Goal: Book appointment/travel/reservation: Book appointment/travel/reservation

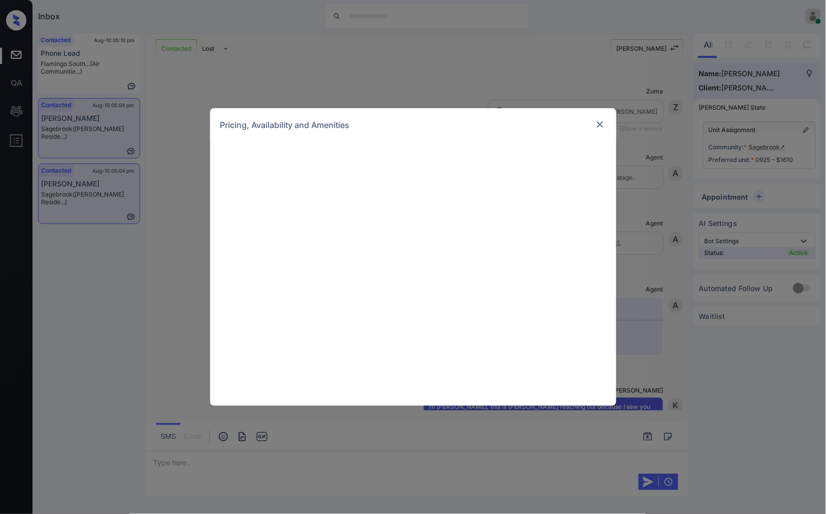
scroll to position [1088, 0]
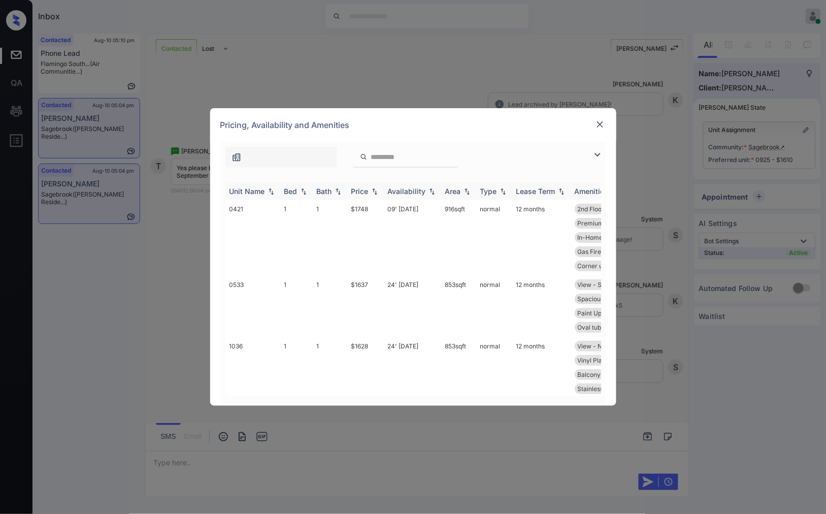
click at [370, 191] on img at bounding box center [374, 191] width 10 height 7
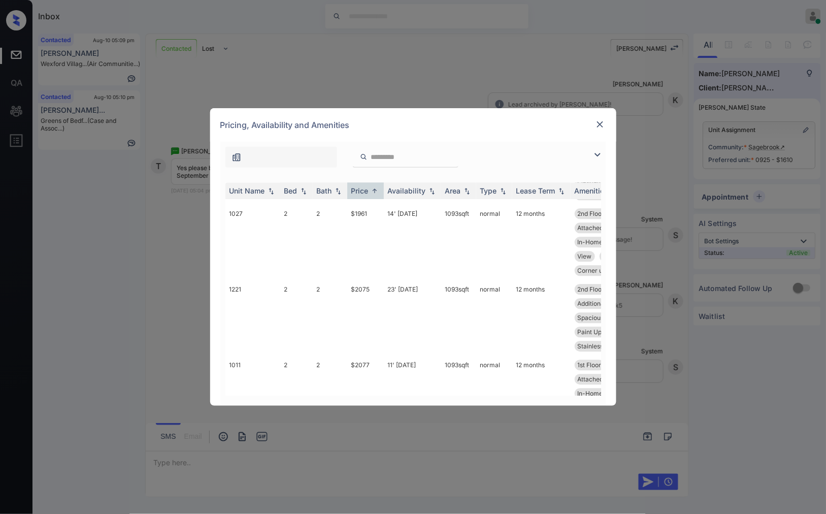
scroll to position [1861, 0]
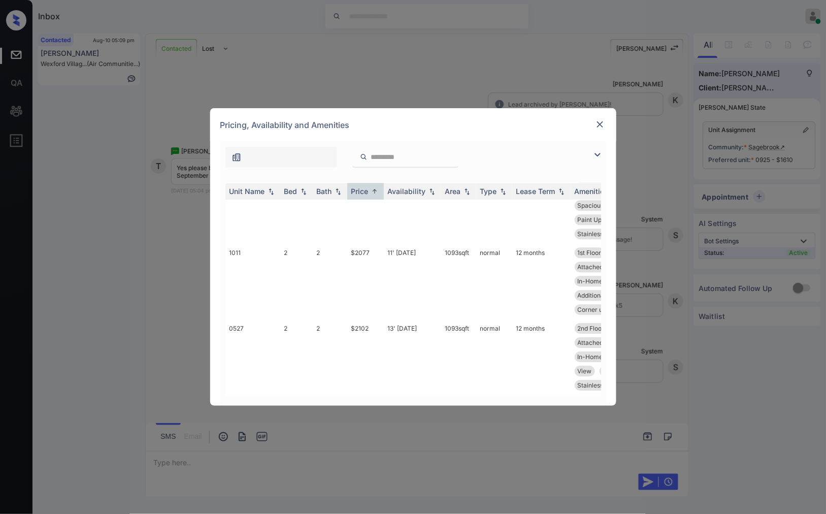
click at [174, 254] on div "**********" at bounding box center [413, 257] width 826 height 514
click at [606, 121] on div "Pricing, Availability and Amenities" at bounding box center [413, 124] width 406 height 33
click at [599, 123] on img at bounding box center [600, 124] width 10 height 10
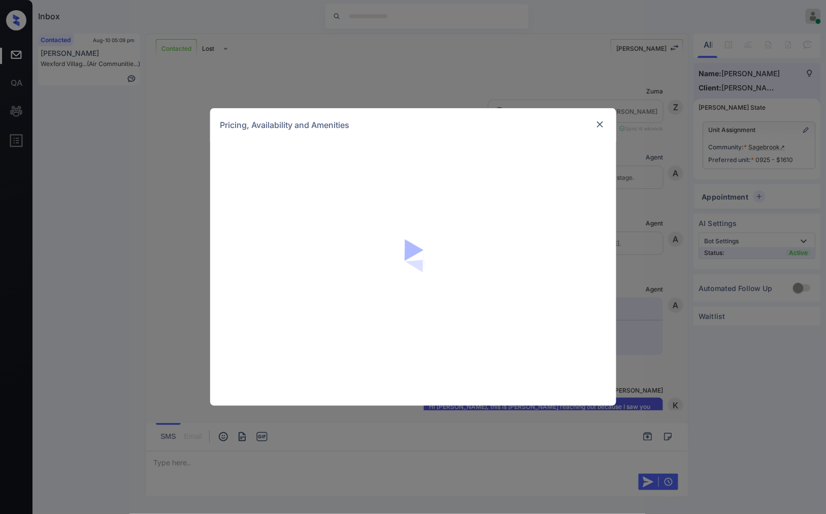
scroll to position [1088, 0]
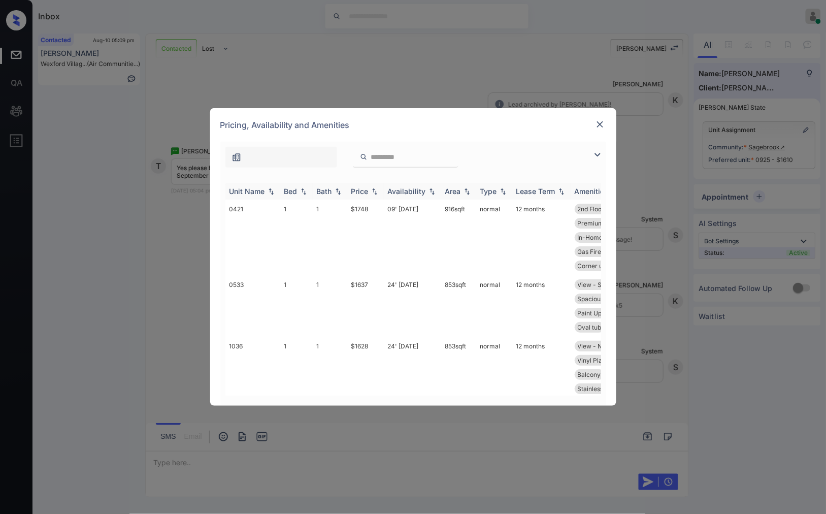
click at [376, 193] on img at bounding box center [374, 191] width 10 height 7
click at [376, 193] on img at bounding box center [374, 191] width 10 height 8
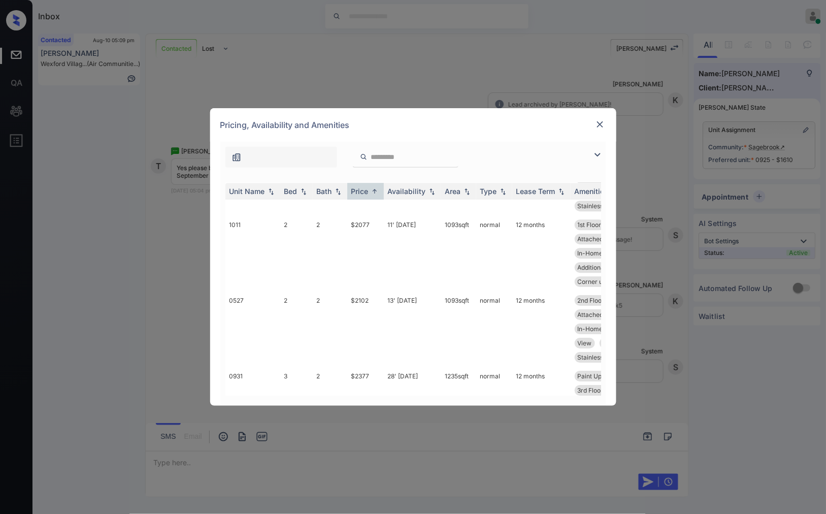
scroll to position [1881, 0]
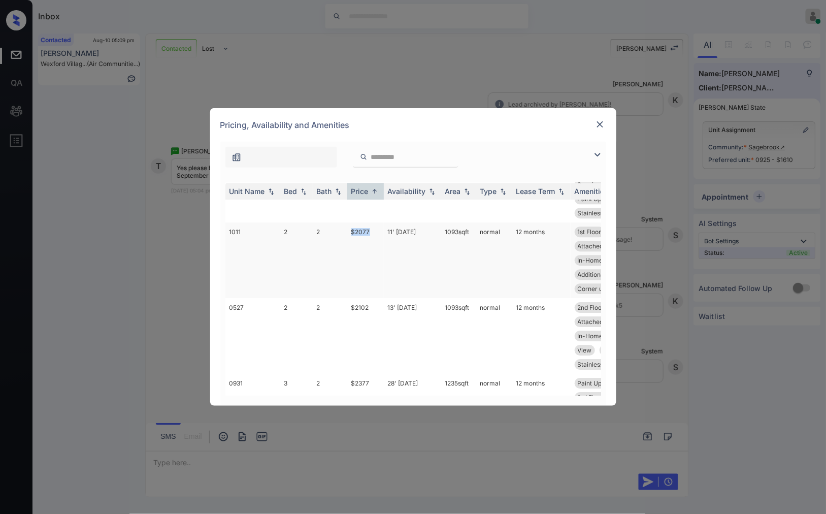
drag, startPoint x: 379, startPoint y: 231, endPoint x: 351, endPoint y: 228, distance: 28.6
click at [351, 228] on td "$2077" at bounding box center [365, 260] width 37 height 76
copy td "$2077"
click at [367, 226] on td "$2077" at bounding box center [365, 260] width 37 height 76
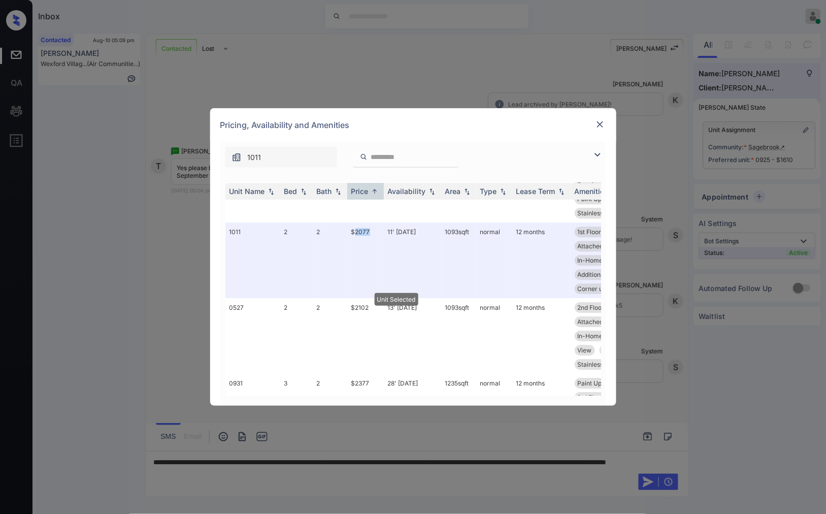
click at [599, 127] on img at bounding box center [600, 124] width 10 height 10
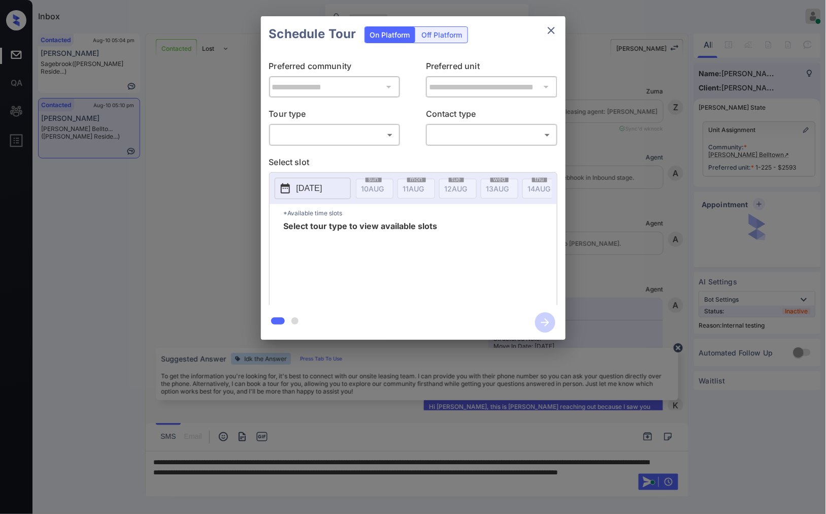
scroll to position [837, 0]
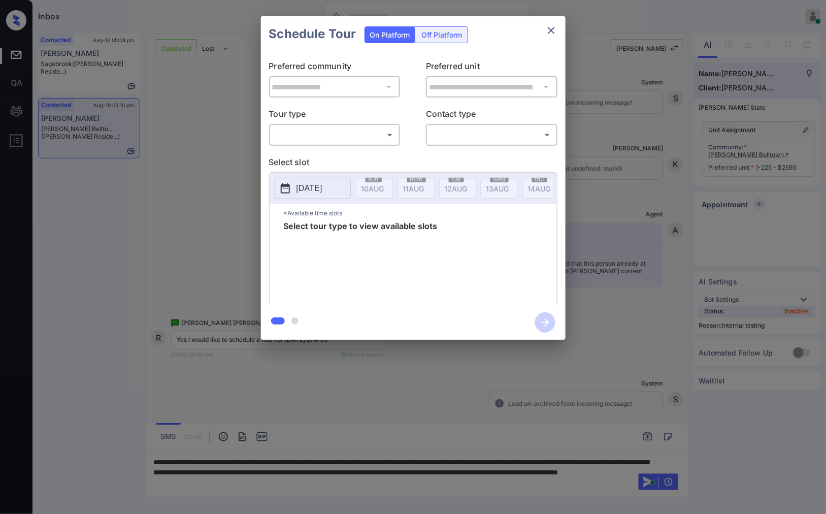
click at [371, 136] on body "Inbox Caroline Dacanay Online Set yourself offline Set yourself on break Profil…" at bounding box center [413, 257] width 826 height 514
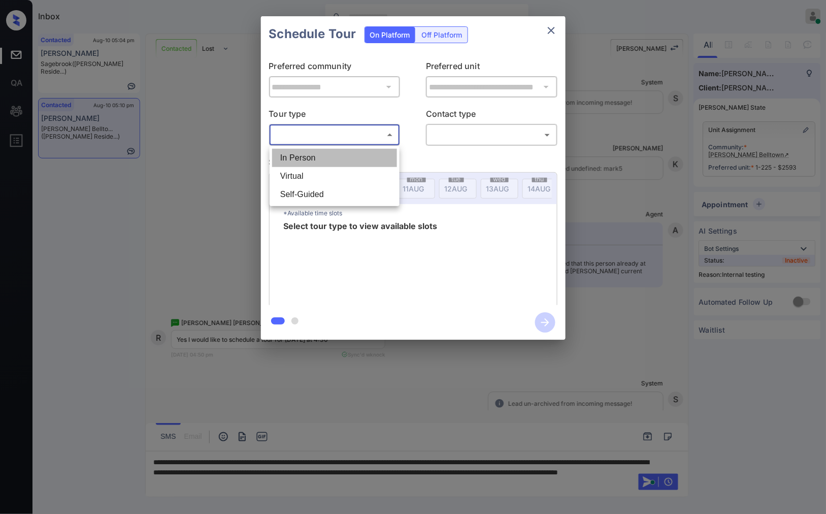
click at [372, 154] on li "In Person" at bounding box center [334, 158] width 125 height 18
type input "********"
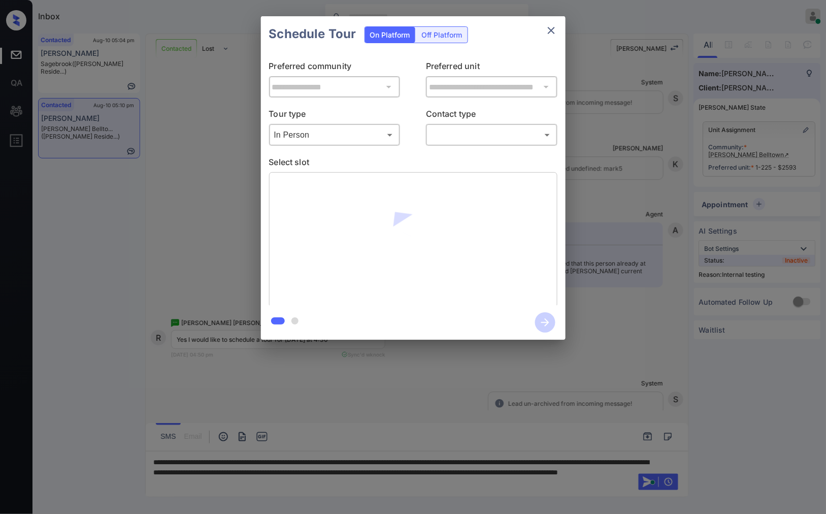
drag, startPoint x: 485, startPoint y: 184, endPoint x: 471, endPoint y: 123, distance: 62.0
click at [480, 158] on div "Select slot" at bounding box center [413, 232] width 288 height 152
click at [470, 120] on p "Contact type" at bounding box center [491, 116] width 131 height 16
click at [475, 134] on body "Inbox Caroline Dacanay Online Set yourself offline Set yourself on break Profil…" at bounding box center [413, 257] width 826 height 514
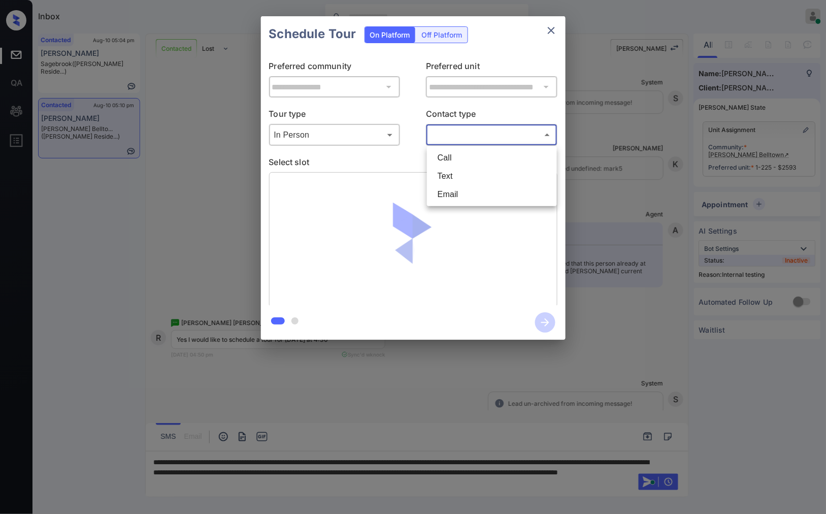
click at [467, 176] on li "Text" at bounding box center [491, 176] width 125 height 18
type input "****"
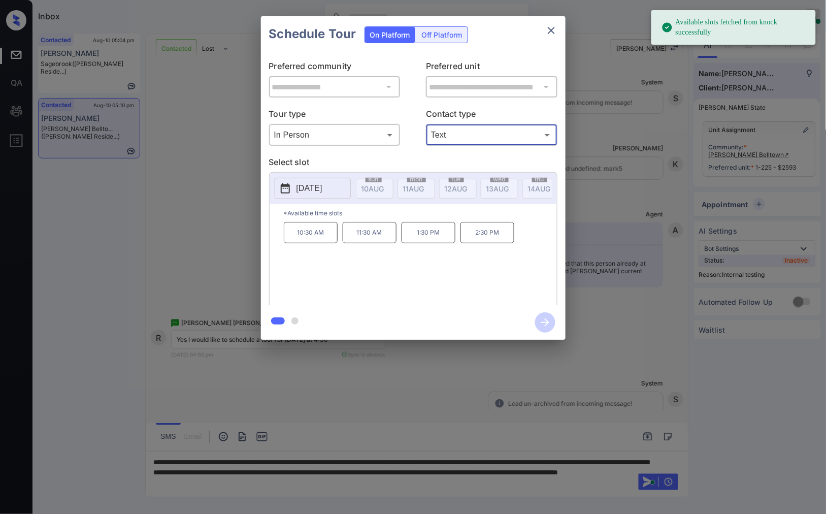
click at [322, 190] on p "2025-08-19" at bounding box center [309, 188] width 26 height 12
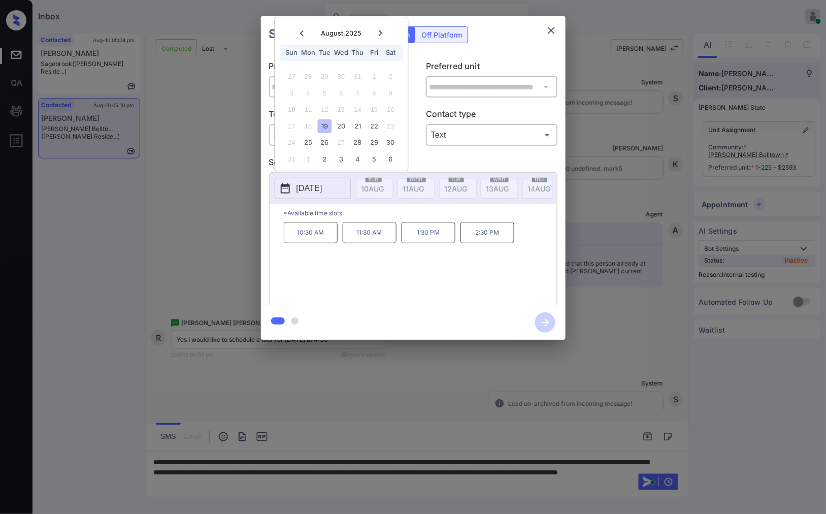
click at [344, 118] on div "17 18 19 20 21 22 23" at bounding box center [341, 126] width 126 height 16
click at [346, 125] on div "20" at bounding box center [341, 126] width 14 height 14
click at [356, 127] on div "21" at bounding box center [358, 126] width 14 height 14
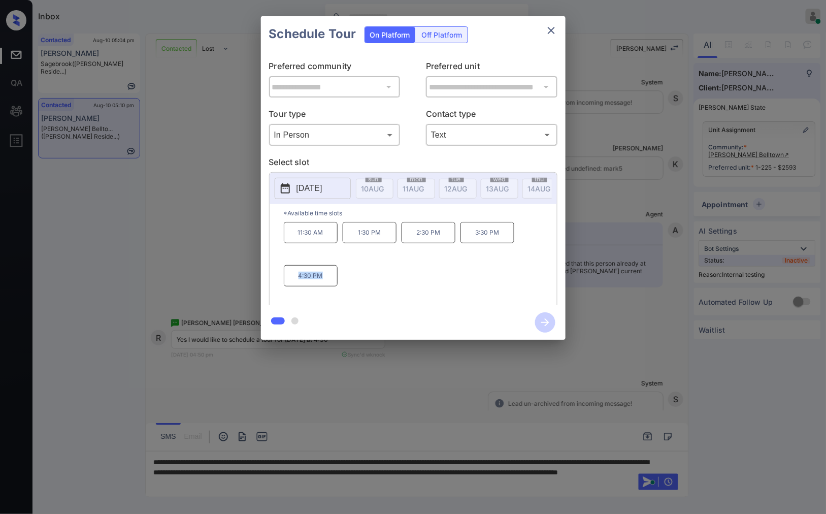
drag, startPoint x: 326, startPoint y: 284, endPoint x: 287, endPoint y: 283, distance: 39.6
click at [287, 283] on p "4:30 PM" at bounding box center [311, 275] width 54 height 21
copy p "4:30 PM"
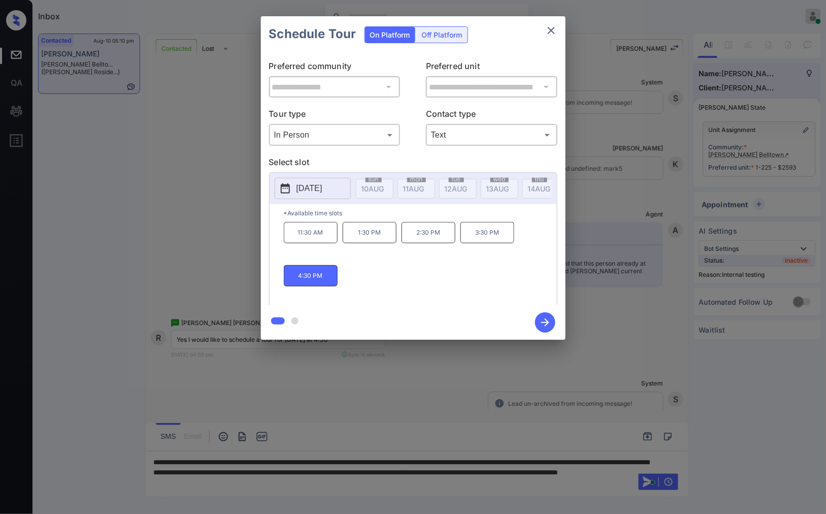
click at [414, 474] on div at bounding box center [413, 257] width 826 height 514
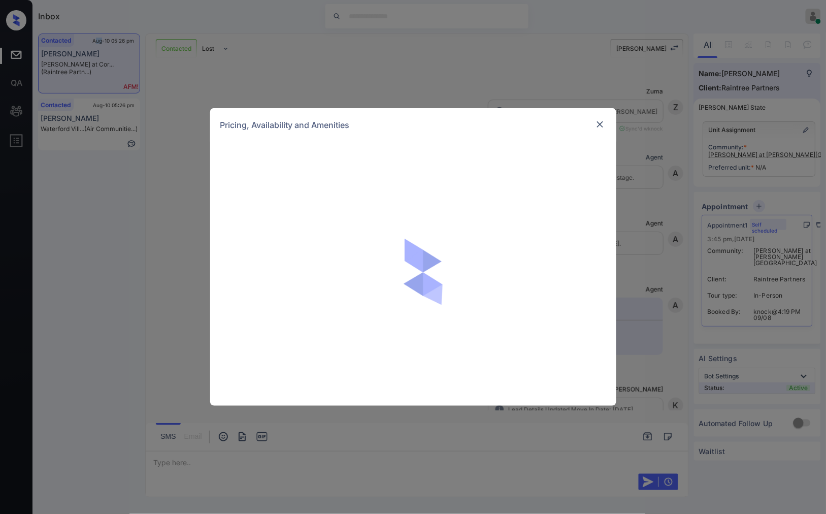
scroll to position [664, 0]
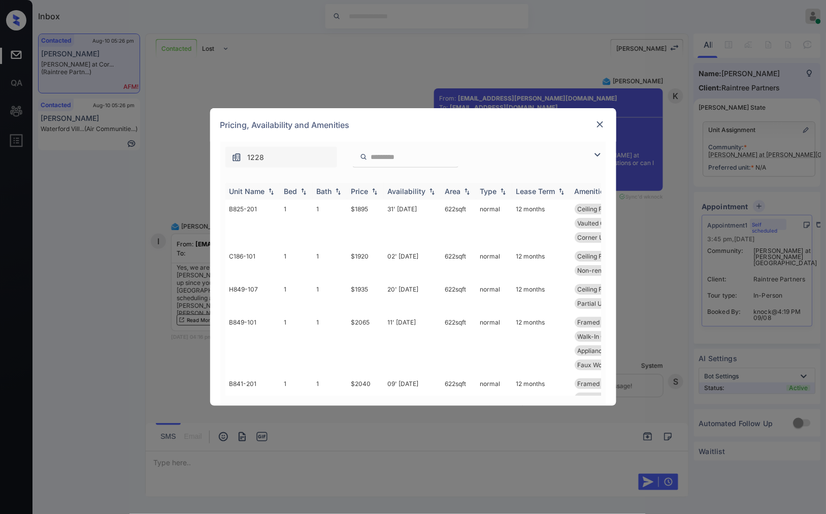
click at [376, 185] on th "Price" at bounding box center [365, 191] width 37 height 17
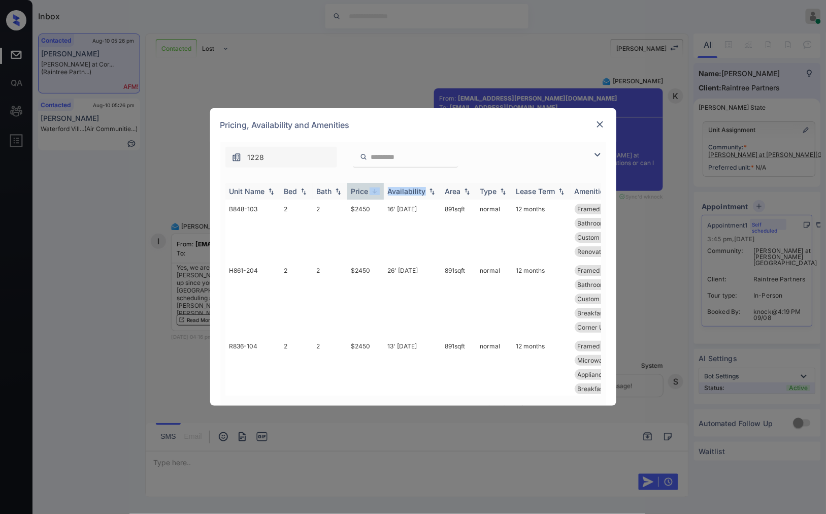
click at [376, 185] on th "Price" at bounding box center [365, 191] width 37 height 17
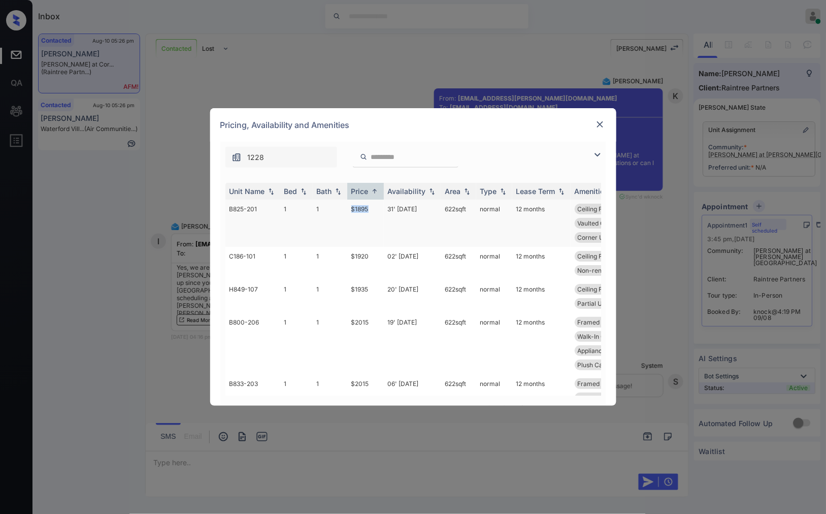
drag, startPoint x: 372, startPoint y: 210, endPoint x: 360, endPoint y: 209, distance: 11.7
click at [347, 210] on td "$1895" at bounding box center [365, 222] width 37 height 47
copy td "$1895"
click at [349, 211] on td "$1895" at bounding box center [365, 222] width 37 height 47
drag, startPoint x: 349, startPoint y: 211, endPoint x: 303, endPoint y: 429, distance: 223.0
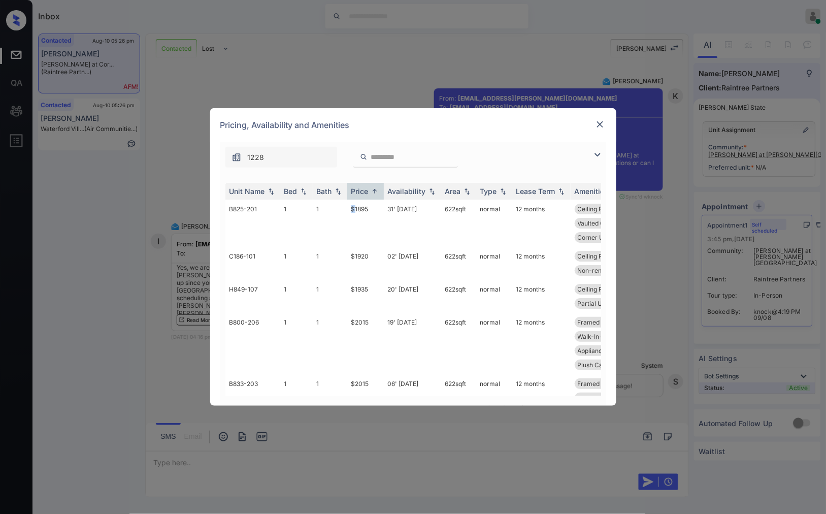
click at [349, 211] on td "$1895" at bounding box center [365, 222] width 37 height 47
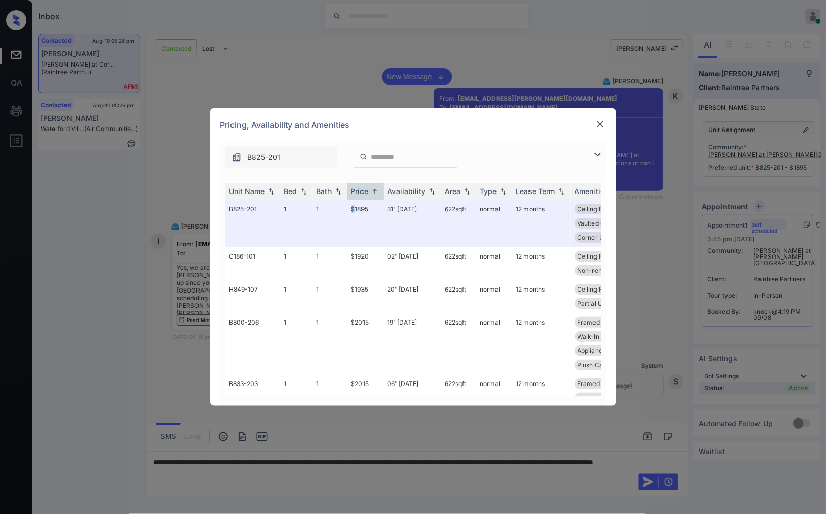
click at [596, 121] on img at bounding box center [600, 124] width 10 height 10
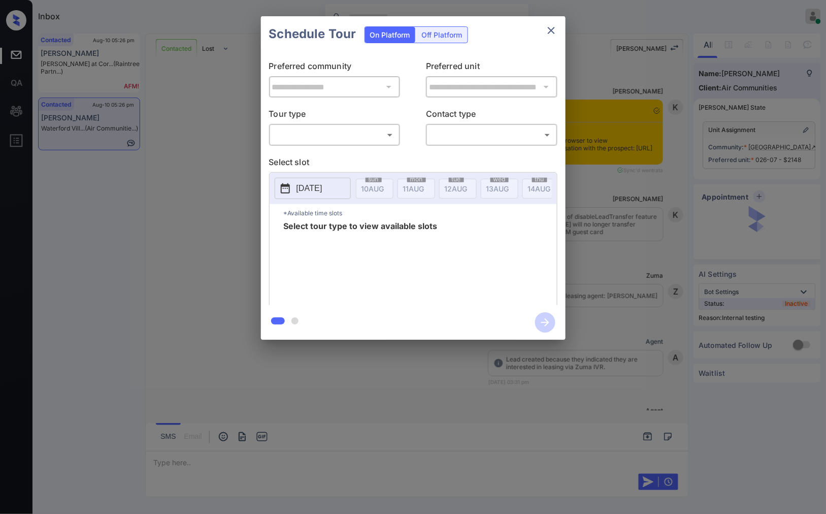
scroll to position [10458, 0]
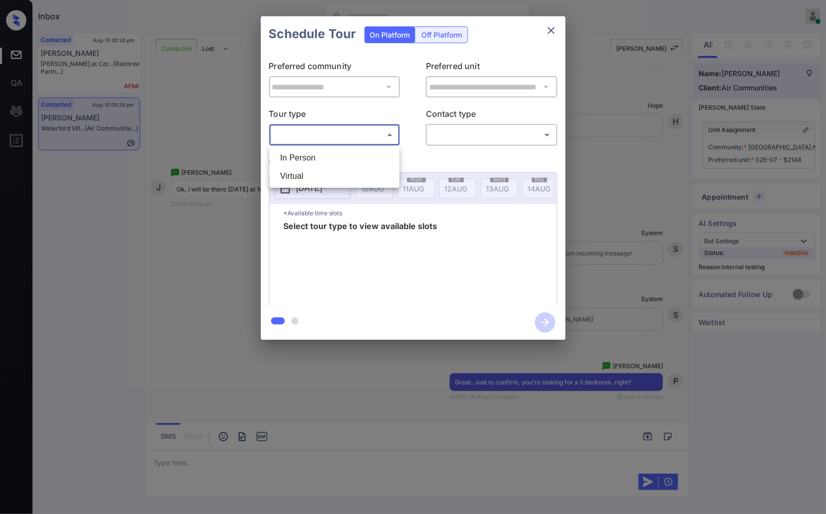
click at [366, 138] on body "Inbox [PERSON_NAME] Online Set yourself offline Set yourself on break Profile S…" at bounding box center [413, 257] width 826 height 514
drag, startPoint x: 366, startPoint y: 153, endPoint x: 413, endPoint y: 146, distance: 46.8
click at [367, 154] on li "In Person" at bounding box center [334, 158] width 125 height 18
type input "********"
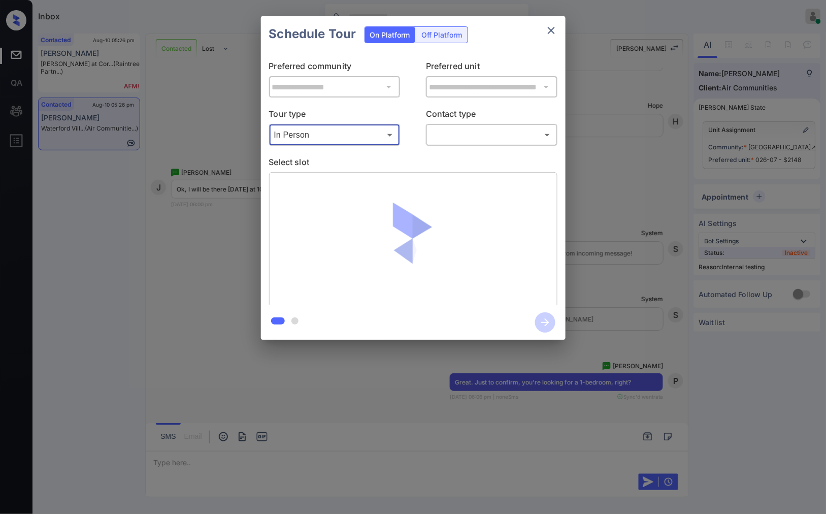
click at [467, 135] on body "Inbox [PERSON_NAME] Online Set yourself offline Set yourself on break Profile S…" at bounding box center [413, 257] width 826 height 514
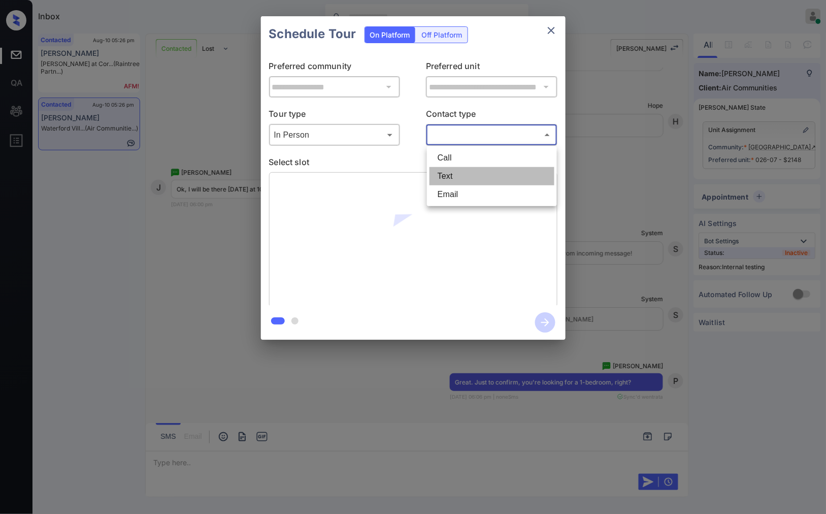
click at [463, 169] on li "Text" at bounding box center [491, 176] width 125 height 18
type input "****"
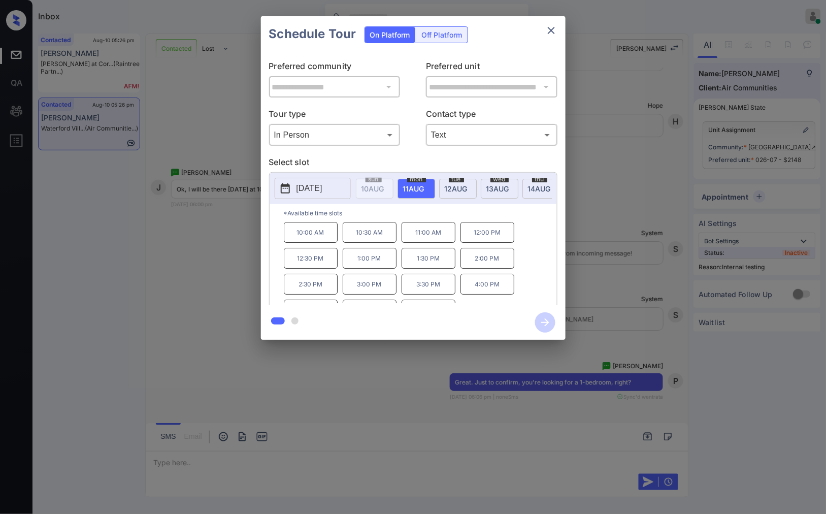
click at [265, 373] on div at bounding box center [413, 257] width 826 height 514
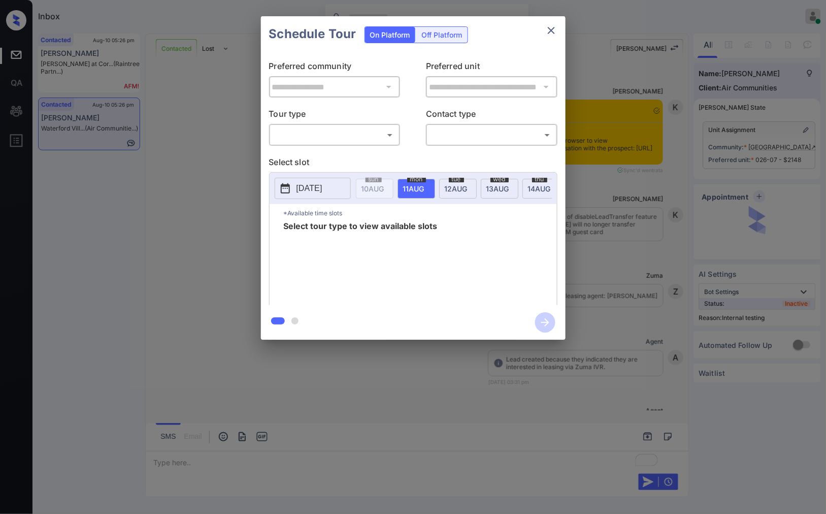
scroll to position [10413, 0]
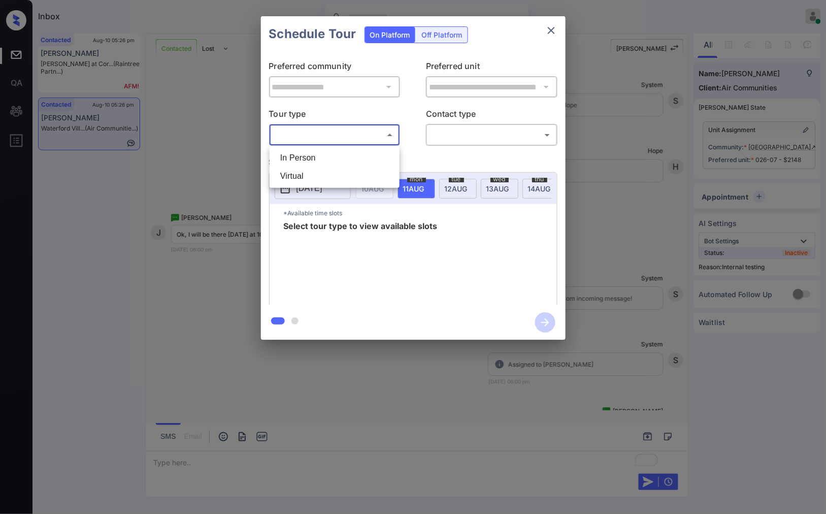
click at [332, 138] on body "Inbox [PERSON_NAME] Online Set yourself offline Set yourself on break Profile S…" at bounding box center [413, 257] width 826 height 514
click at [338, 158] on li "In Person" at bounding box center [334, 158] width 125 height 18
type input "********"
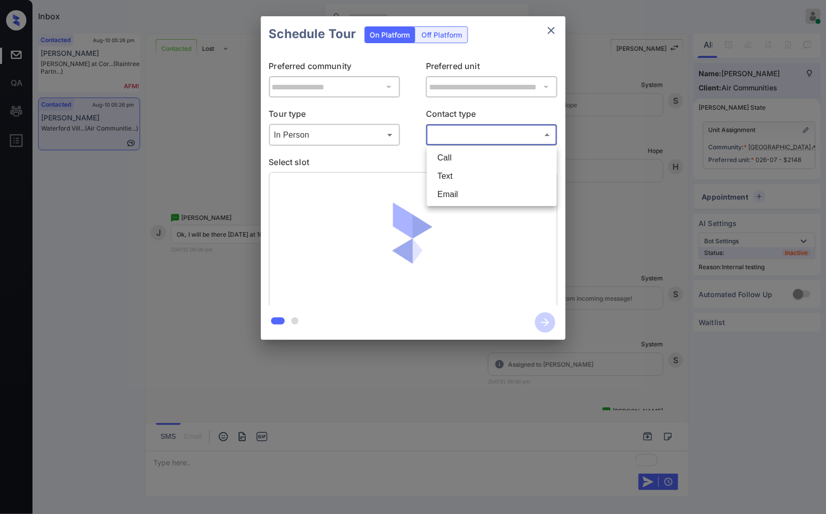
click at [493, 138] on body "Inbox Caroline Dacanay Online Set yourself offline Set yourself on break Profil…" at bounding box center [413, 257] width 826 height 514
click at [481, 178] on li "Text" at bounding box center [491, 176] width 125 height 18
type input "****"
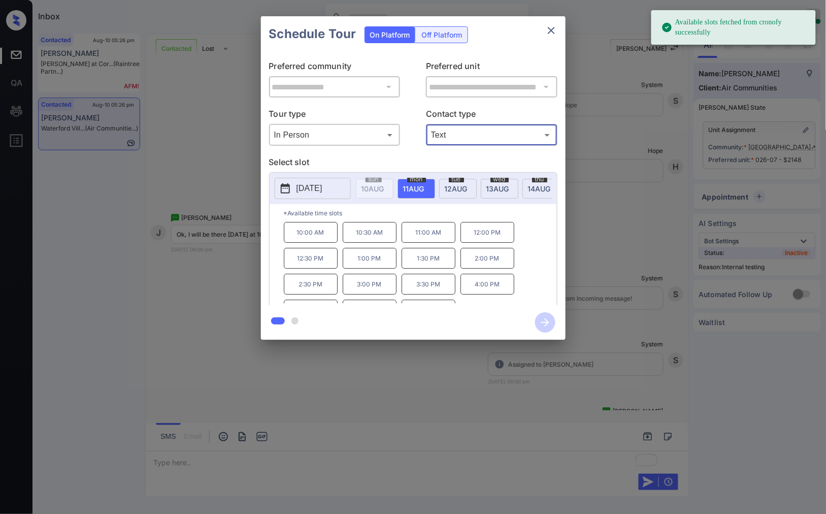
click at [310, 239] on p "10:00 AM" at bounding box center [311, 232] width 54 height 21
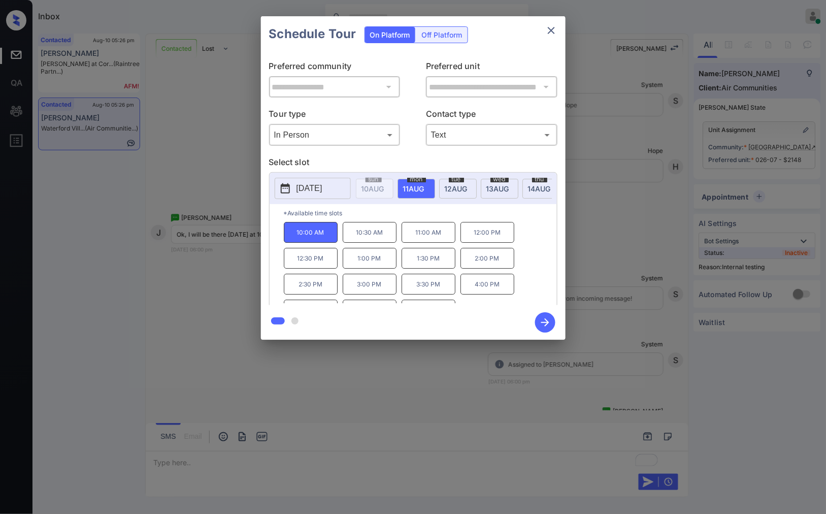
click at [548, 327] on icon "button" at bounding box center [545, 322] width 20 height 20
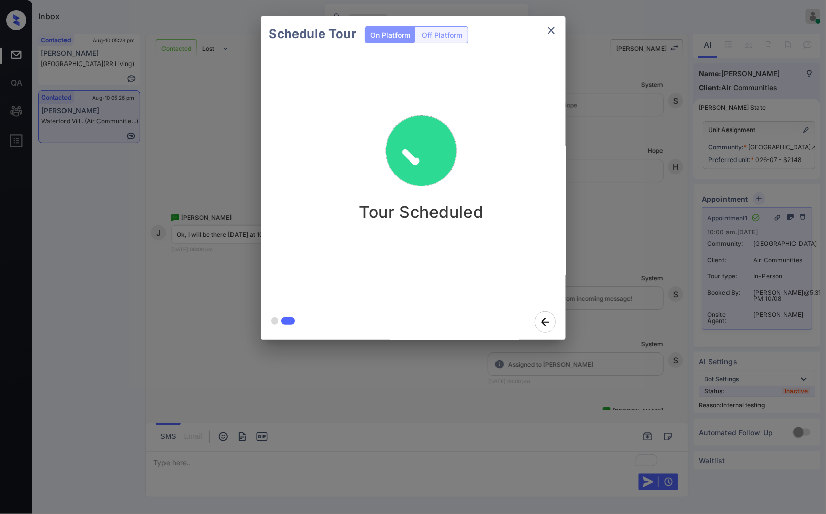
click at [620, 325] on div "Schedule Tour On Platform Off Platform Tour Scheduled" at bounding box center [413, 178] width 826 height 356
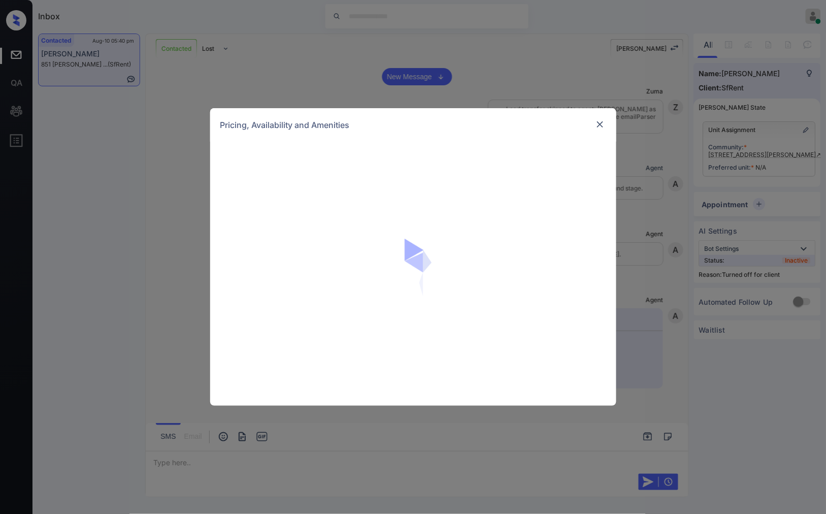
scroll to position [1673, 0]
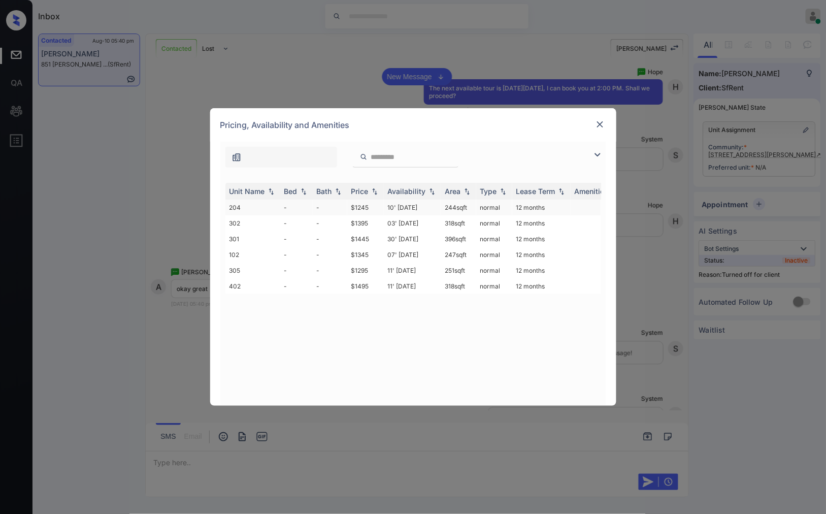
click at [366, 207] on td "$1245" at bounding box center [365, 207] width 37 height 16
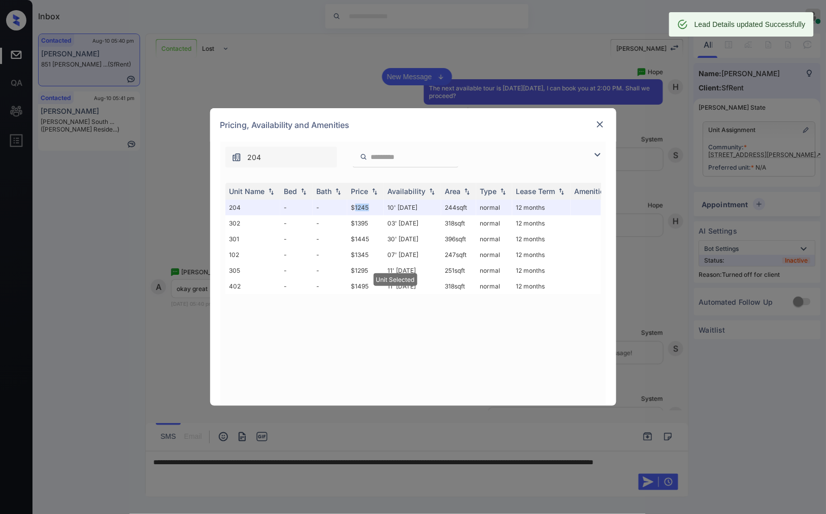
click at [599, 128] on img at bounding box center [600, 124] width 10 height 10
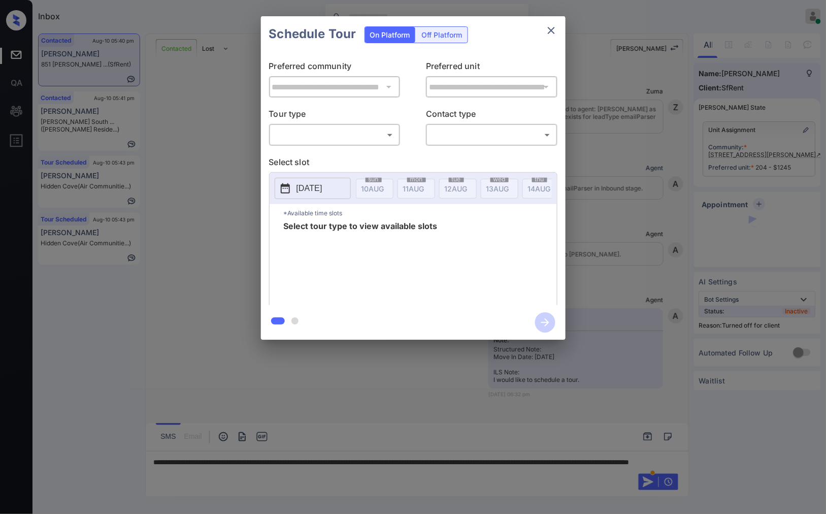
scroll to position [1930, 0]
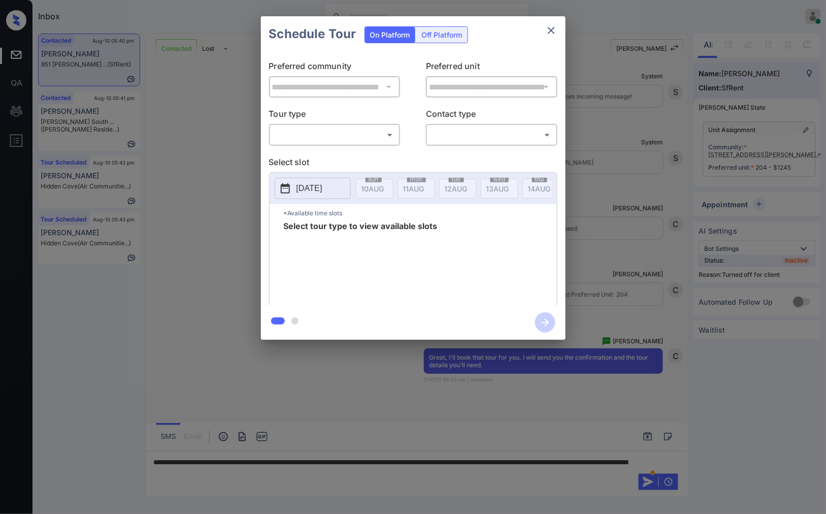
click at [430, 33] on div "Off Platform" at bounding box center [442, 35] width 51 height 16
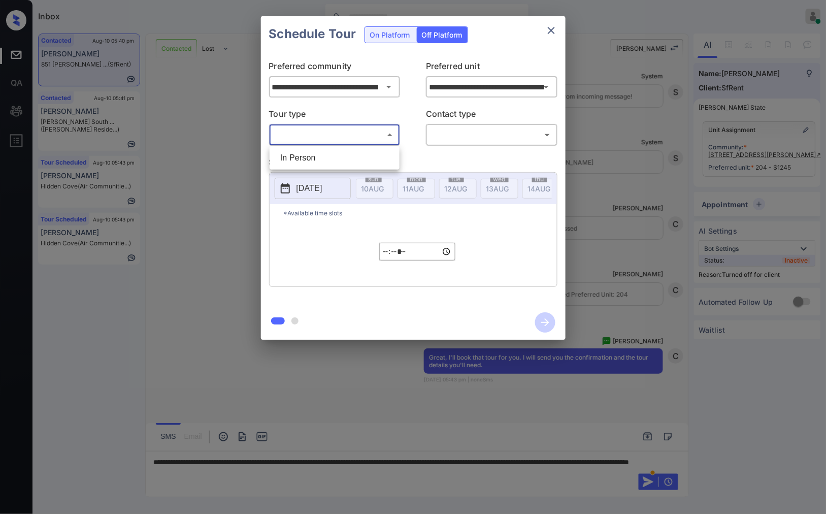
click at [379, 129] on body "Inbox Caroline Dacanay Online Set yourself offline Set yourself on break Profil…" at bounding box center [413, 257] width 826 height 514
click at [377, 153] on li "In Person" at bounding box center [334, 158] width 125 height 18
type input "********"
click at [450, 130] on body "Inbox Caroline Dacanay Online Set yourself offline Set yourself on break Profil…" at bounding box center [413, 257] width 826 height 514
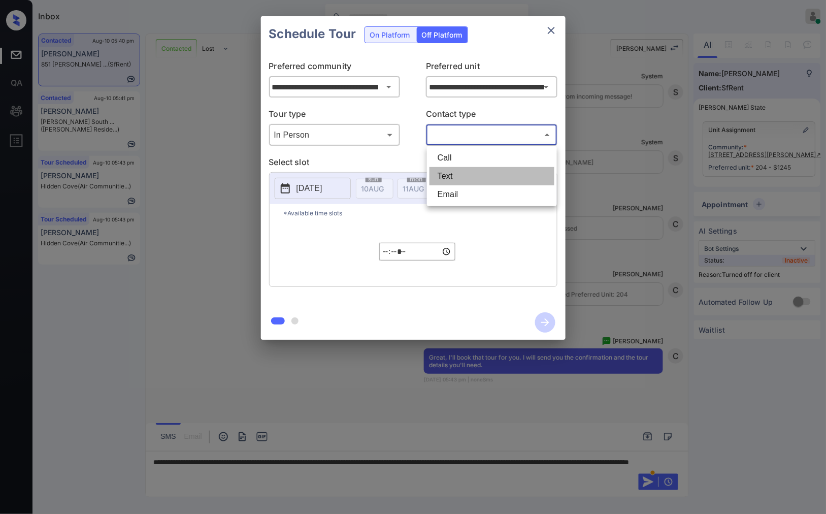
click at [449, 179] on li "Text" at bounding box center [491, 176] width 125 height 18
type input "****"
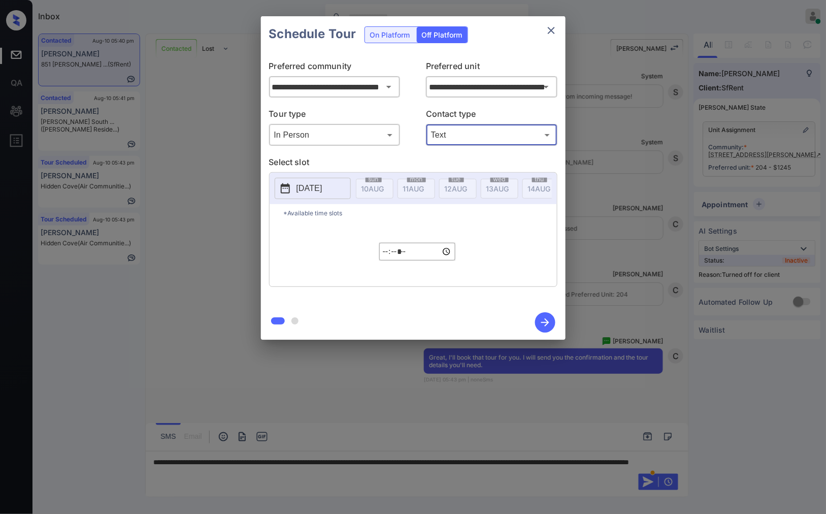
click at [339, 189] on button "[DATE]" at bounding box center [313, 188] width 76 height 21
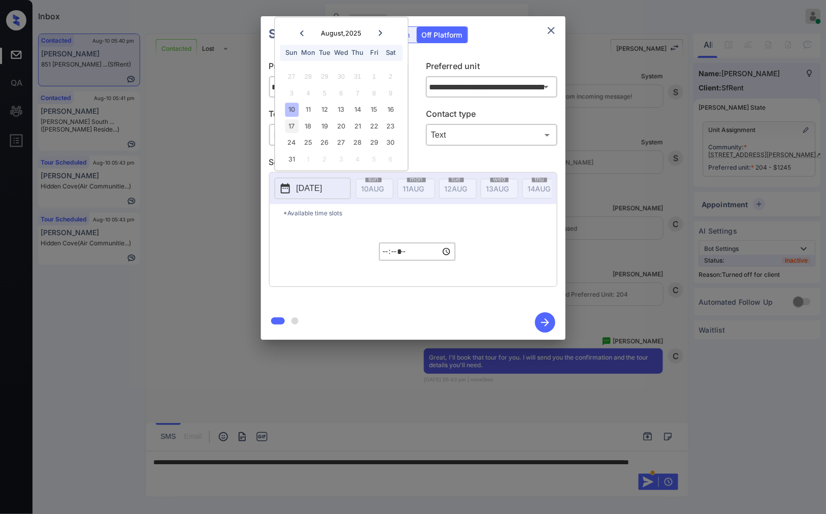
click at [289, 124] on div "17" at bounding box center [292, 126] width 14 height 14
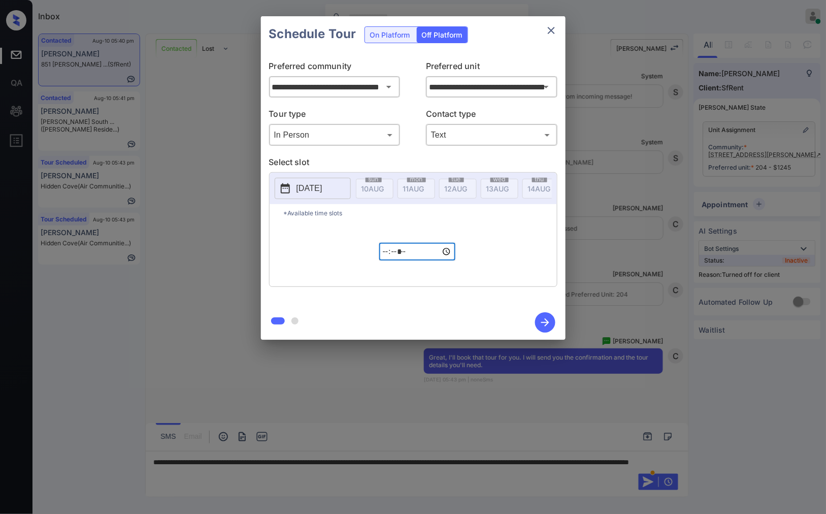
click at [385, 256] on input "*****" at bounding box center [417, 252] width 76 height 18
type input "*****"
click at [543, 323] on icon "button" at bounding box center [545, 322] width 20 height 20
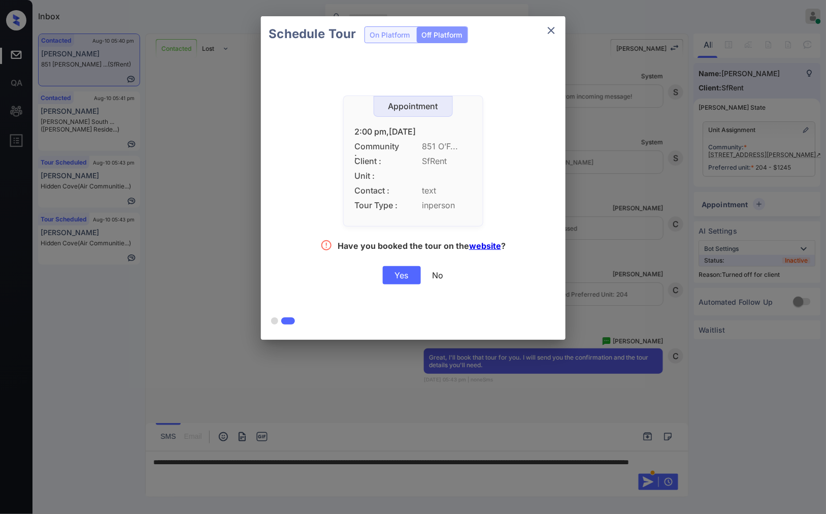
click at [406, 278] on div "Yes" at bounding box center [402, 275] width 38 height 18
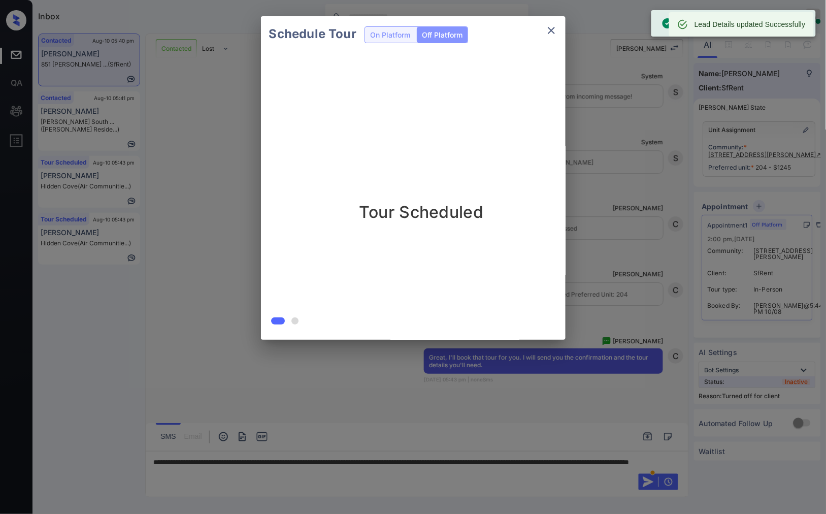
click at [518, 387] on div at bounding box center [413, 257] width 826 height 514
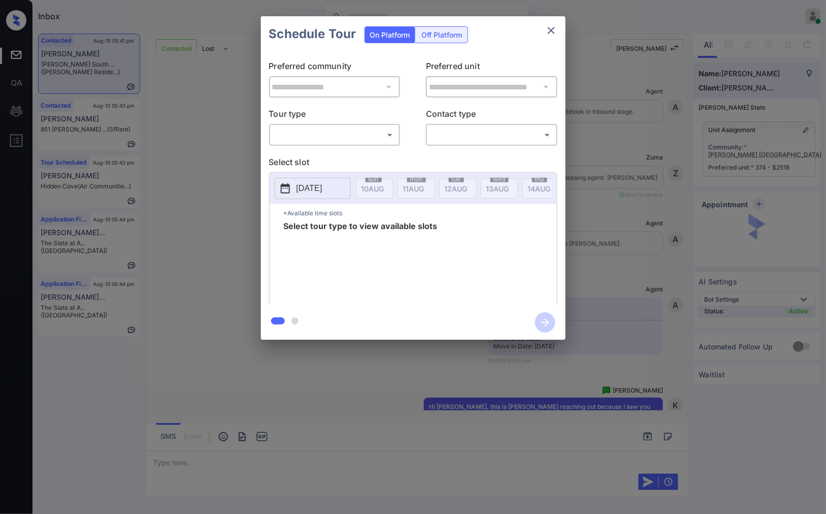
scroll to position [1091, 0]
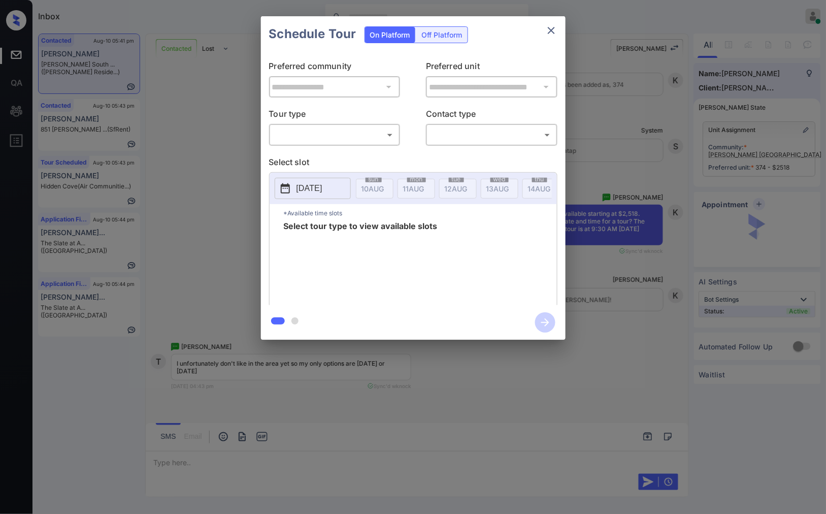
click at [362, 125] on div "​ ​" at bounding box center [334, 135] width 131 height 22
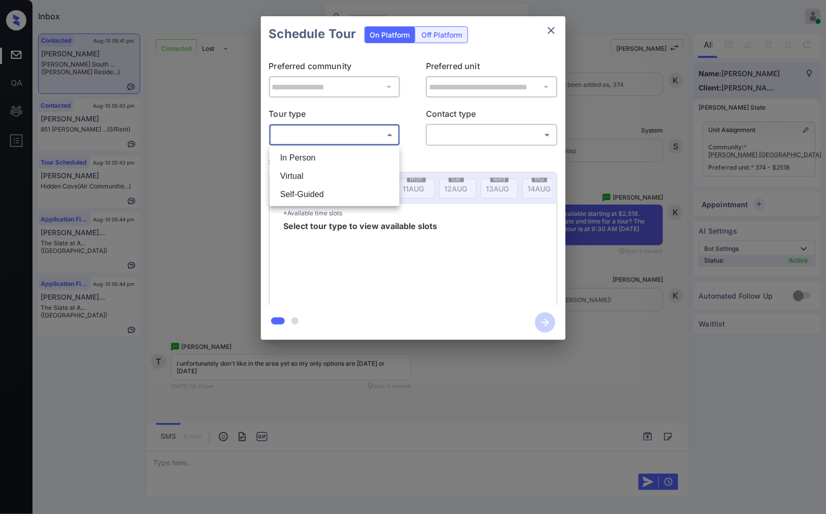
click at [368, 137] on body "Inbox [PERSON_NAME] Online Set yourself offline Set yourself on break Profile S…" at bounding box center [413, 257] width 826 height 514
click at [363, 161] on li "In Person" at bounding box center [334, 158] width 125 height 18
type input "********"
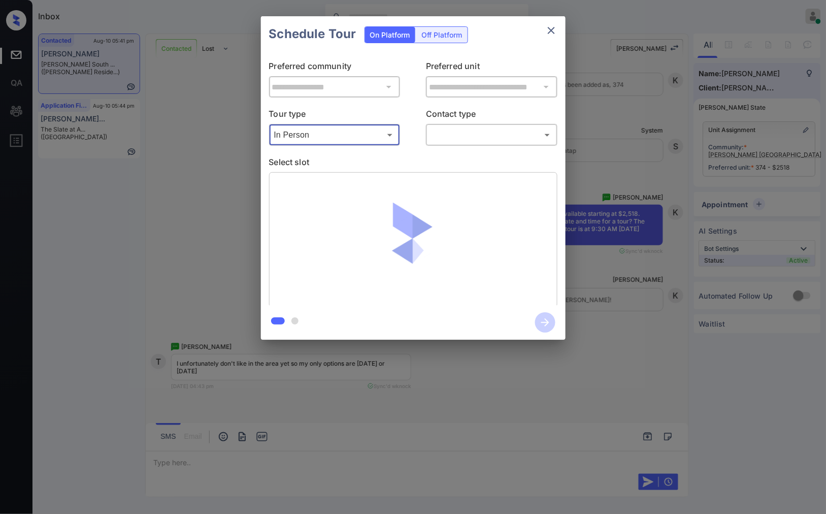
click at [455, 138] on body "Inbox [PERSON_NAME] Online Set yourself offline Set yourself on break Profile S…" at bounding box center [413, 257] width 826 height 514
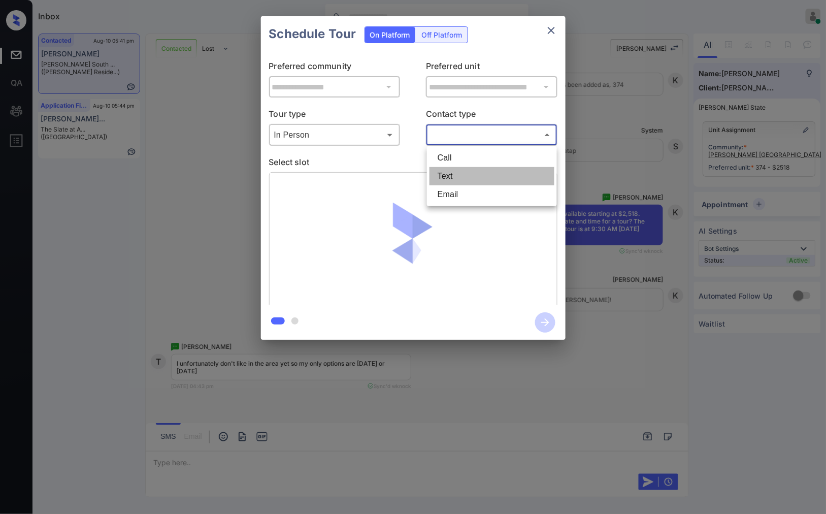
click at [451, 177] on li "Text" at bounding box center [491, 176] width 125 height 18
type input "****"
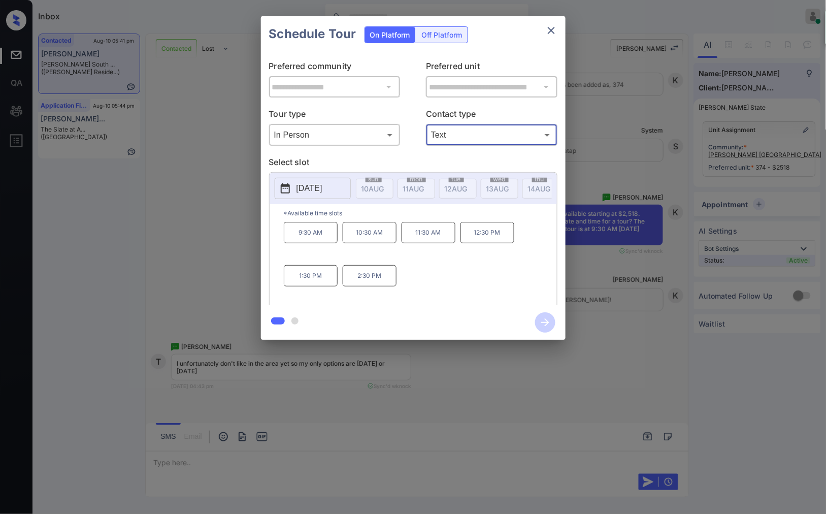
click at [592, 251] on div "**********" at bounding box center [413, 178] width 826 height 356
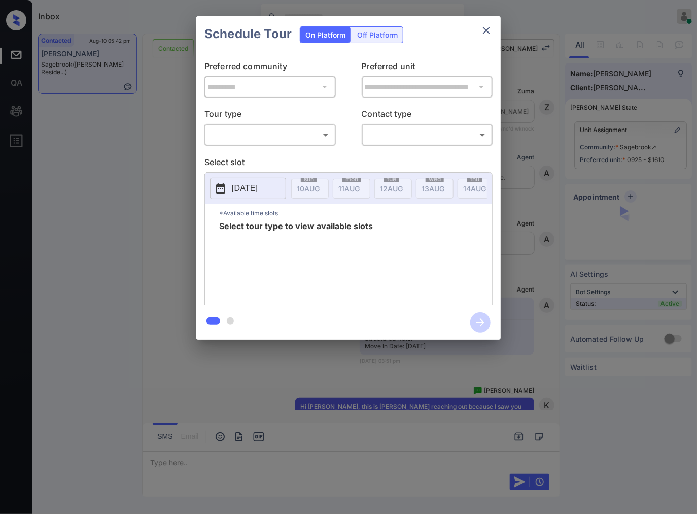
scroll to position [497, 0]
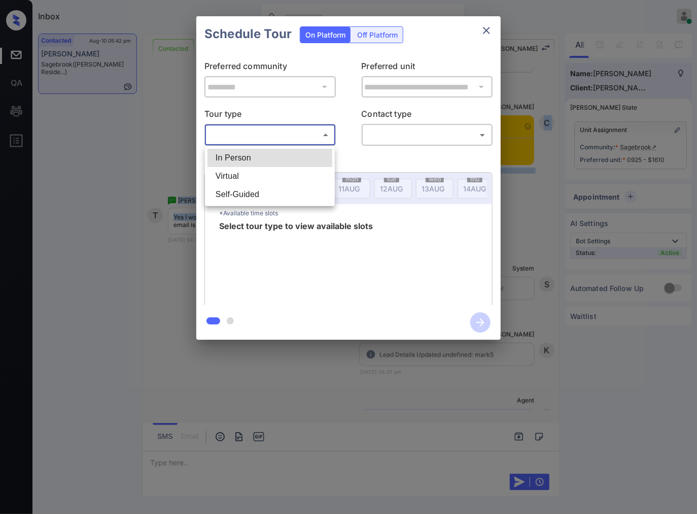
click at [282, 131] on body "Inbox [PERSON_NAME] Online Set yourself offline Set yourself on break Profile S…" at bounding box center [348, 257] width 697 height 514
click at [287, 153] on li "In Person" at bounding box center [270, 158] width 125 height 18
type input "********"
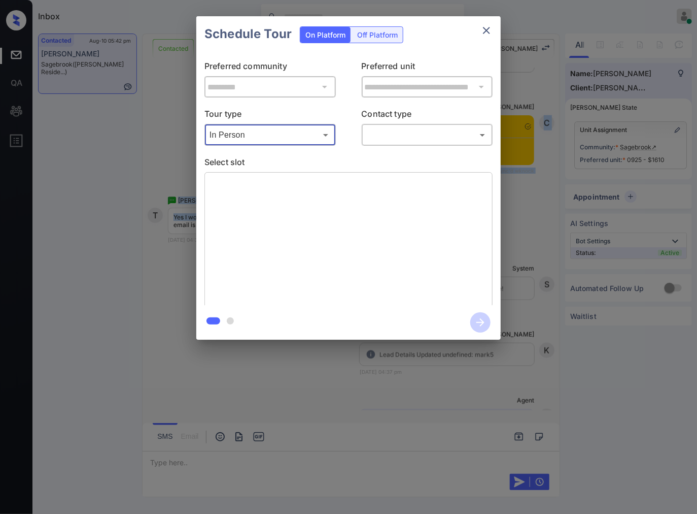
click at [401, 138] on body "Inbox [PERSON_NAME] Online Set yourself offline Set yourself on break Profile S…" at bounding box center [348, 257] width 697 height 514
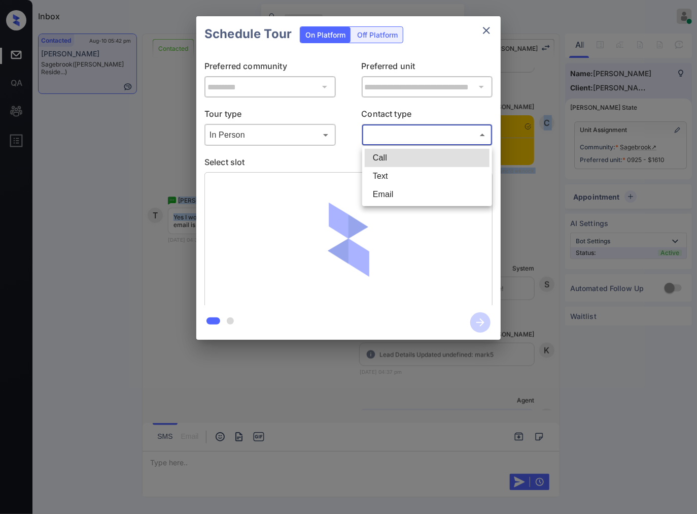
click at [404, 183] on li "Text" at bounding box center [427, 176] width 125 height 18
type input "****"
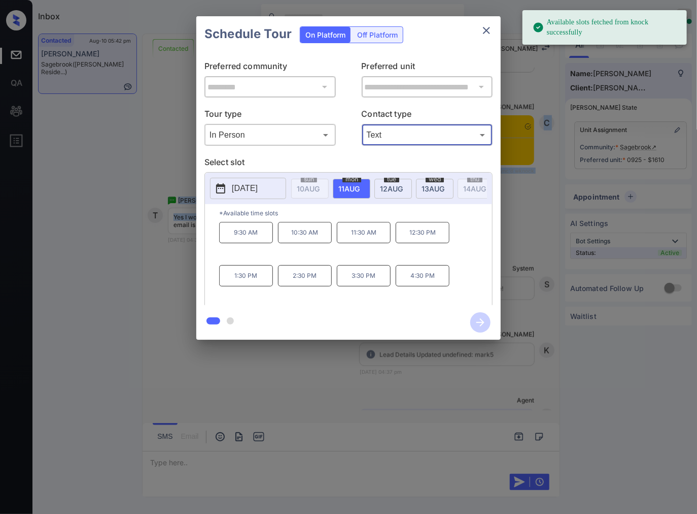
click at [256, 198] on button "[DATE]" at bounding box center [248, 188] width 76 height 21
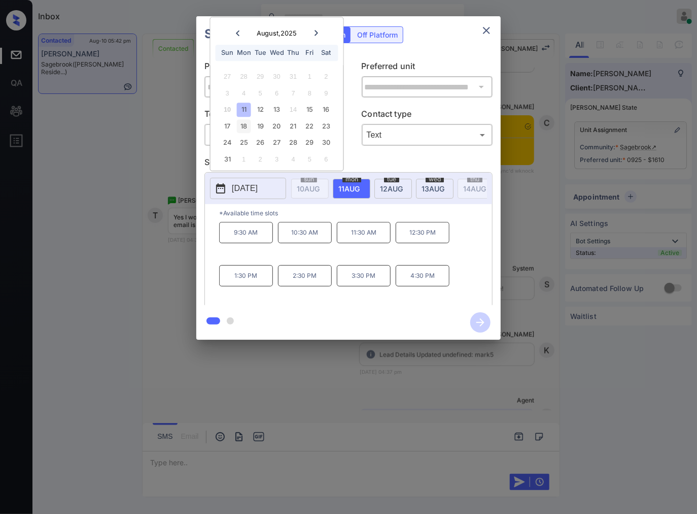
click at [248, 128] on div "18" at bounding box center [244, 126] width 14 height 14
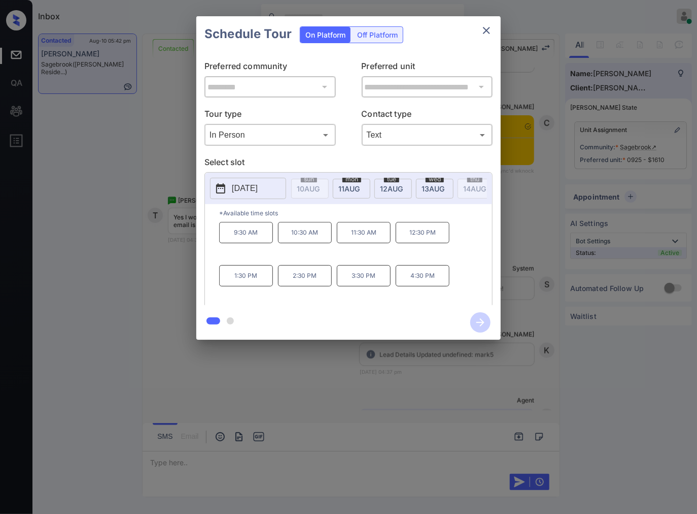
click at [168, 281] on div "**********" at bounding box center [348, 178] width 697 height 356
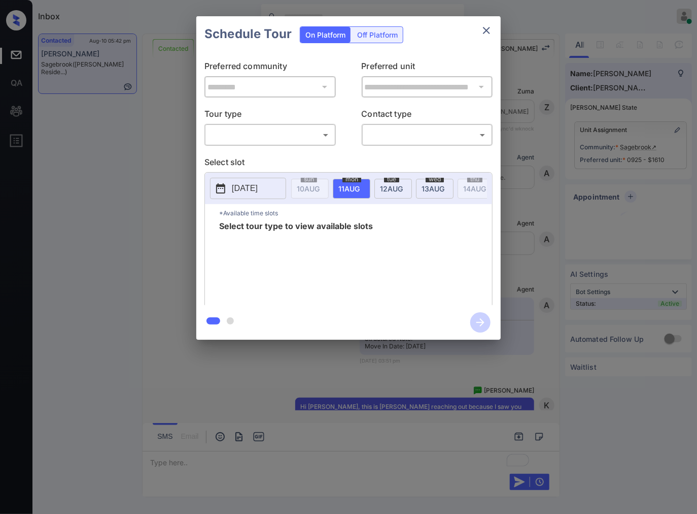
scroll to position [497, 0]
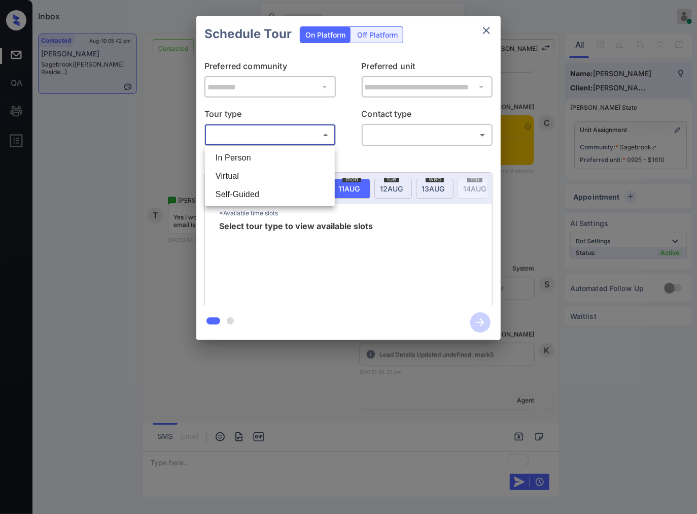
click at [295, 139] on body "Inbox [PERSON_NAME] Online Set yourself offline Set yourself on break Profile S…" at bounding box center [348, 257] width 697 height 514
click at [291, 161] on li "In Person" at bounding box center [270, 158] width 125 height 18
type input "********"
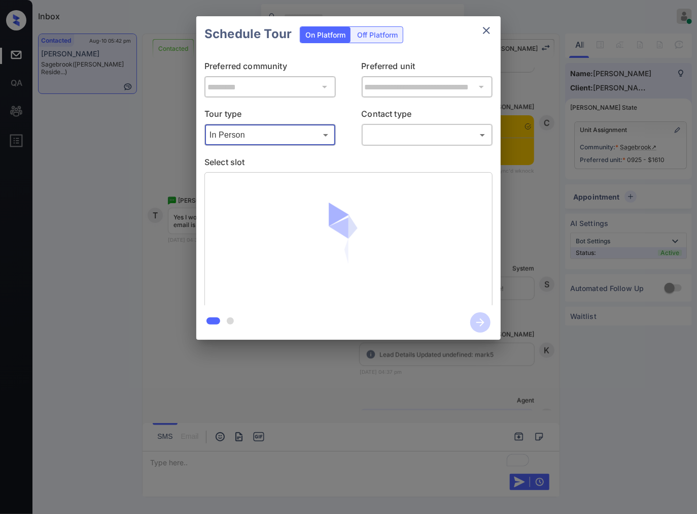
click at [442, 133] on body "Inbox [PERSON_NAME] Online Set yourself offline Set yourself on break Profile S…" at bounding box center [348, 257] width 697 height 514
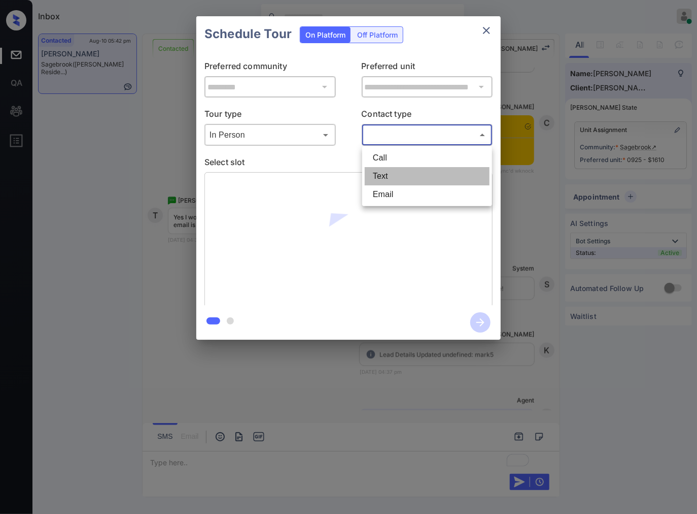
drag, startPoint x: 415, startPoint y: 175, endPoint x: 371, endPoint y: 181, distance: 44.6
click at [415, 175] on li "Text" at bounding box center [427, 176] width 125 height 18
type input "****"
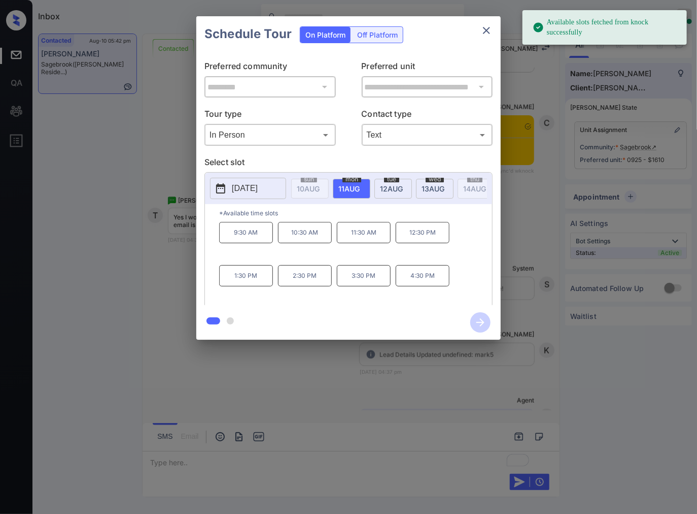
drag, startPoint x: 198, startPoint y: 195, endPoint x: 232, endPoint y: 190, distance: 34.4
click at [198, 195] on div "**********" at bounding box center [348, 178] width 305 height 253
click at [242, 190] on p "[DATE]" at bounding box center [245, 188] width 26 height 12
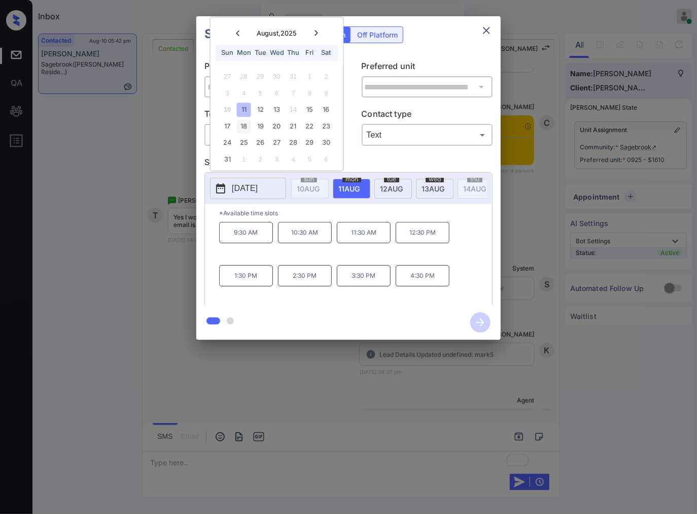
click at [247, 128] on div "18" at bounding box center [244, 126] width 14 height 14
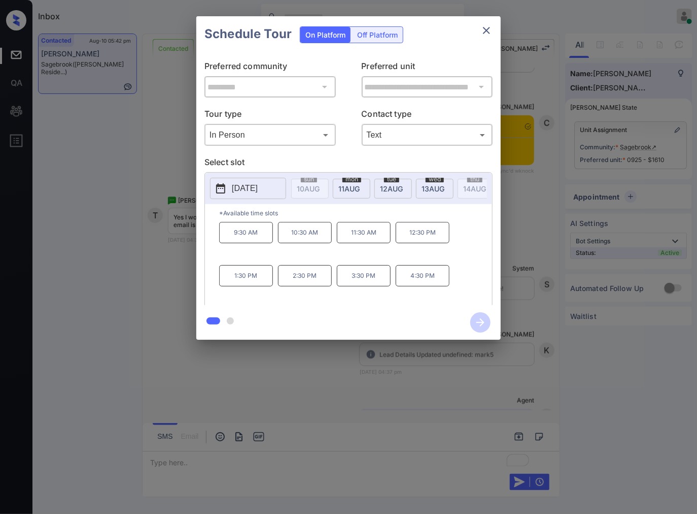
click at [427, 283] on p "4:30 PM" at bounding box center [423, 275] width 54 height 21
click at [482, 320] on icon "button" at bounding box center [481, 322] width 8 height 8
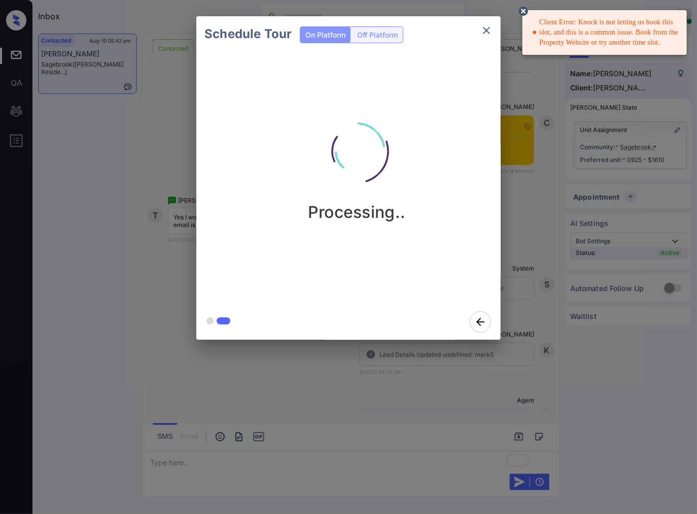
click at [484, 182] on div "Processing.." at bounding box center [357, 160] width 305 height 121
click at [544, 22] on div "Client Error: Knock is not letting us book this slot, and this is a common issu…" at bounding box center [606, 32] width 146 height 39
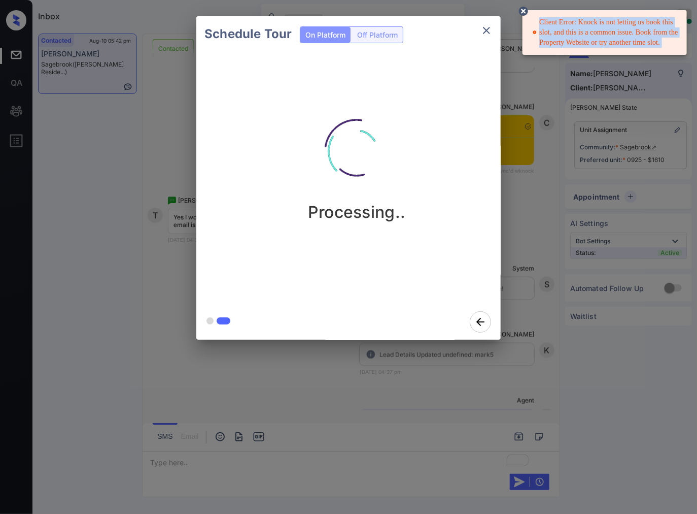
click at [544, 22] on div "Client Error: Knock is not letting us book this slot, and this is a common issu…" at bounding box center [606, 32] width 146 height 39
copy div "Client Error: Knock is not letting us book this slot, and this is a common issu…"
click at [526, 10] on icon at bounding box center [523, 11] width 9 height 9
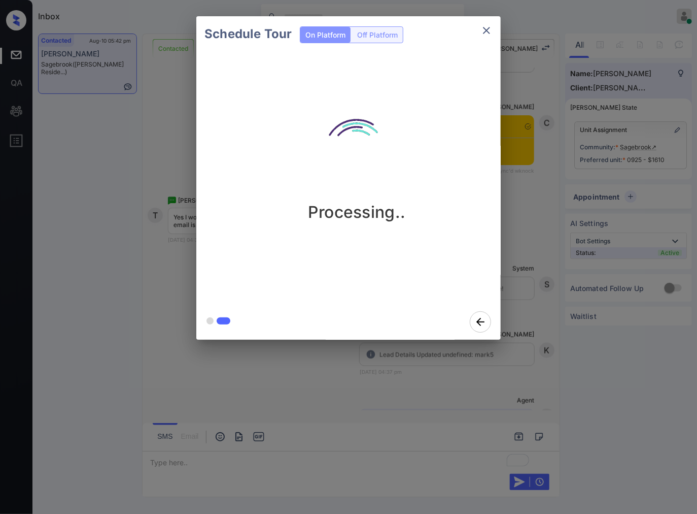
click at [599, 44] on div "Schedule Tour On Platform Off Platform Processing.." at bounding box center [348, 178] width 697 height 356
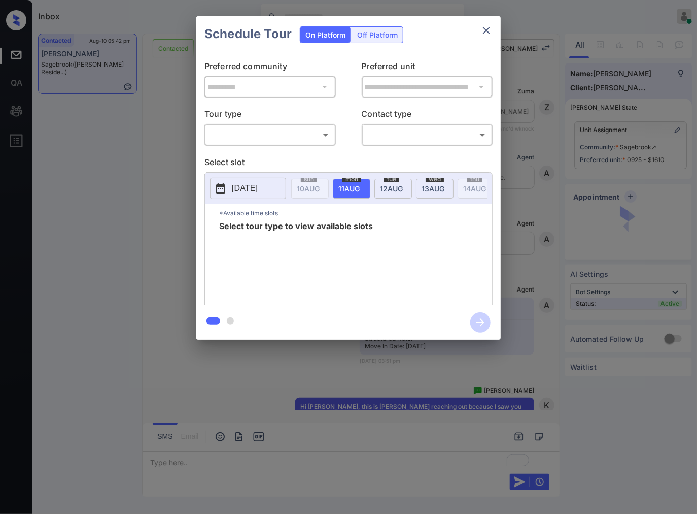
scroll to position [3306, 0]
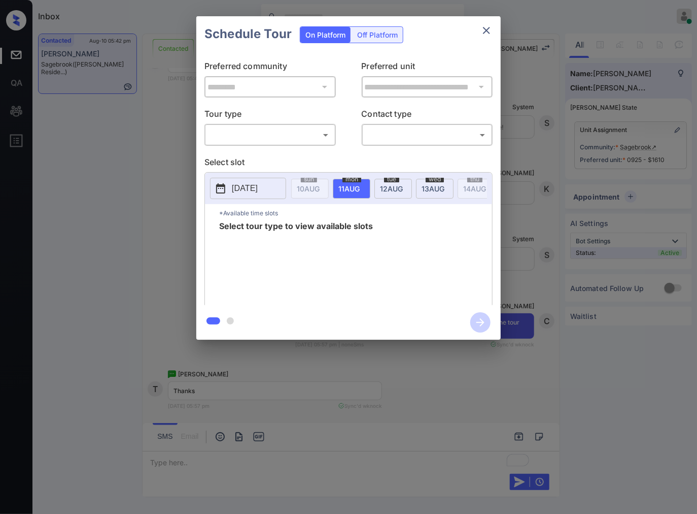
click at [297, 129] on body "Inbox [PERSON_NAME] Online Set yourself offline Set yourself on break Profile S…" at bounding box center [348, 257] width 697 height 514
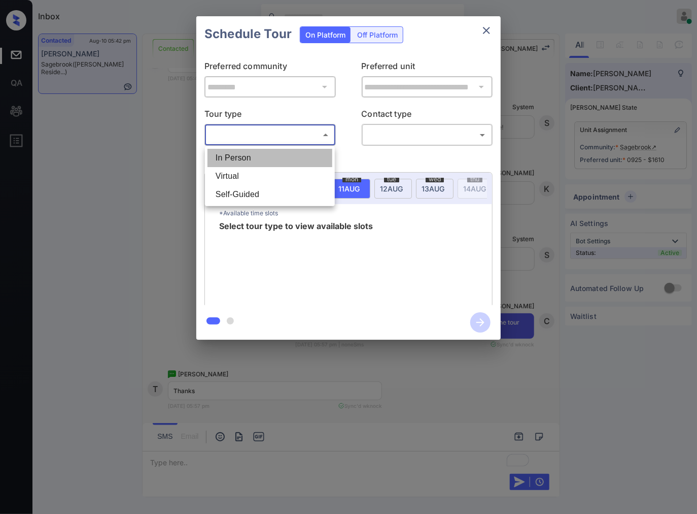
click at [285, 162] on li "In Person" at bounding box center [270, 158] width 125 height 18
type input "********"
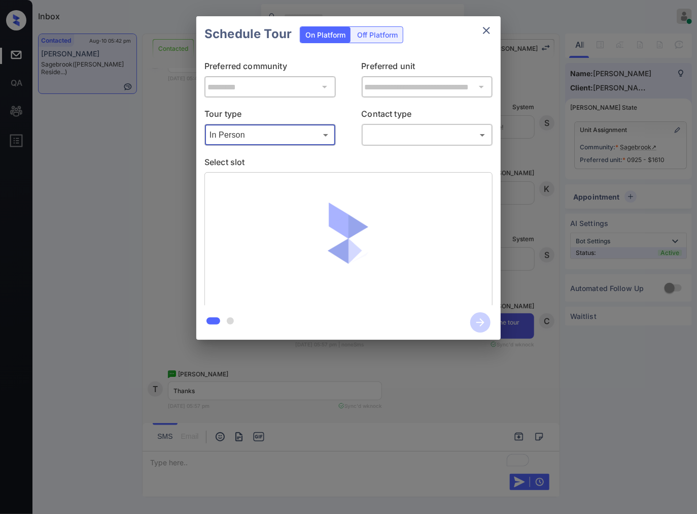
click at [409, 136] on body "Inbox [PERSON_NAME] Online Set yourself offline Set yourself on break Profile S…" at bounding box center [348, 257] width 697 height 514
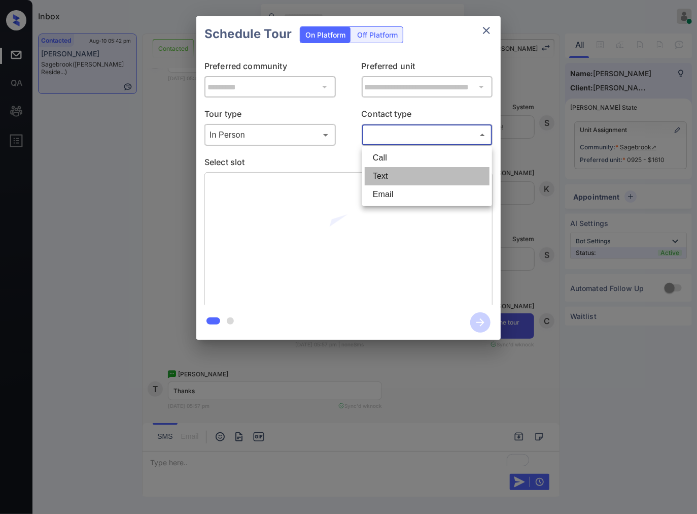
click at [410, 167] on li "Text" at bounding box center [427, 176] width 125 height 18
type input "****"
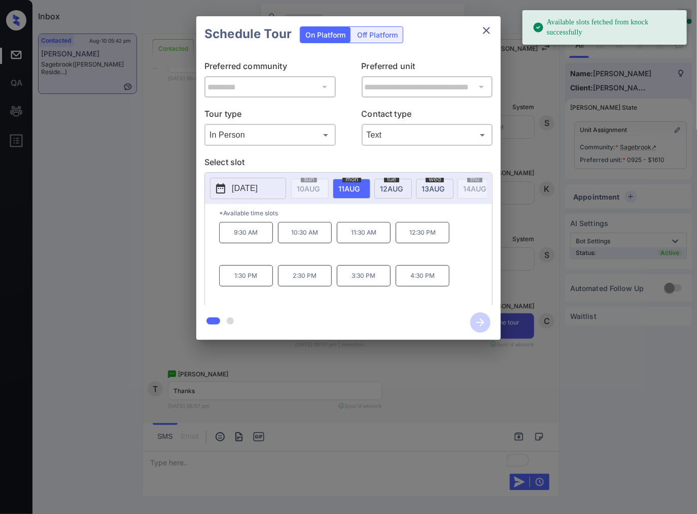
click at [246, 189] on p "[DATE]" at bounding box center [245, 188] width 26 height 12
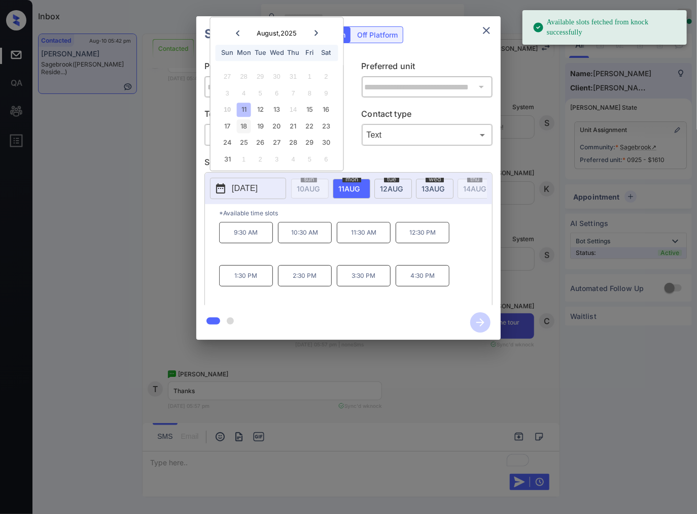
click at [244, 126] on div "18" at bounding box center [244, 126] width 14 height 14
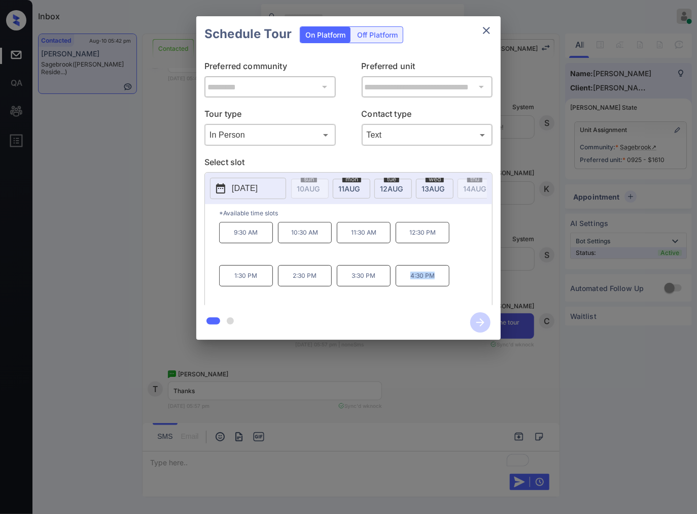
drag, startPoint x: 428, startPoint y: 283, endPoint x: 412, endPoint y: 283, distance: 16.2
click at [412, 283] on p "4:30 PM" at bounding box center [423, 275] width 54 height 21
copy p "4:30 PM"
drag, startPoint x: 378, startPoint y: 285, endPoint x: 351, endPoint y: 285, distance: 27.4
click at [351, 285] on p "3:30 PM" at bounding box center [364, 275] width 54 height 21
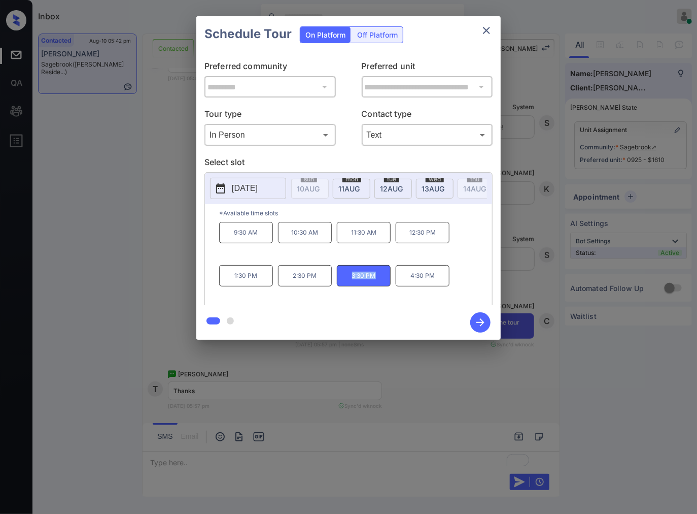
copy p "3:30 PM"
click at [258, 399] on div at bounding box center [348, 257] width 697 height 514
